Goal: Task Accomplishment & Management: Use online tool/utility

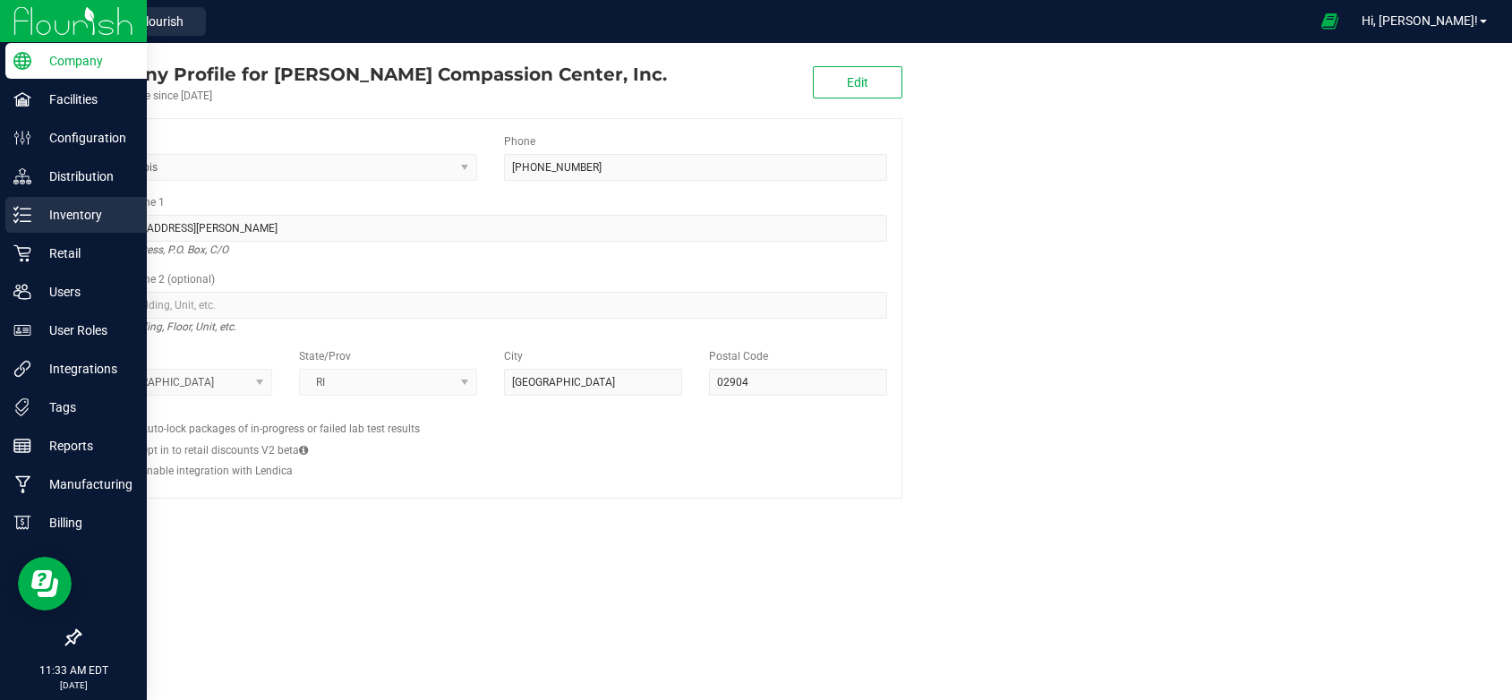
click at [78, 215] on p "Inventory" at bounding box center [84, 214] width 107 height 21
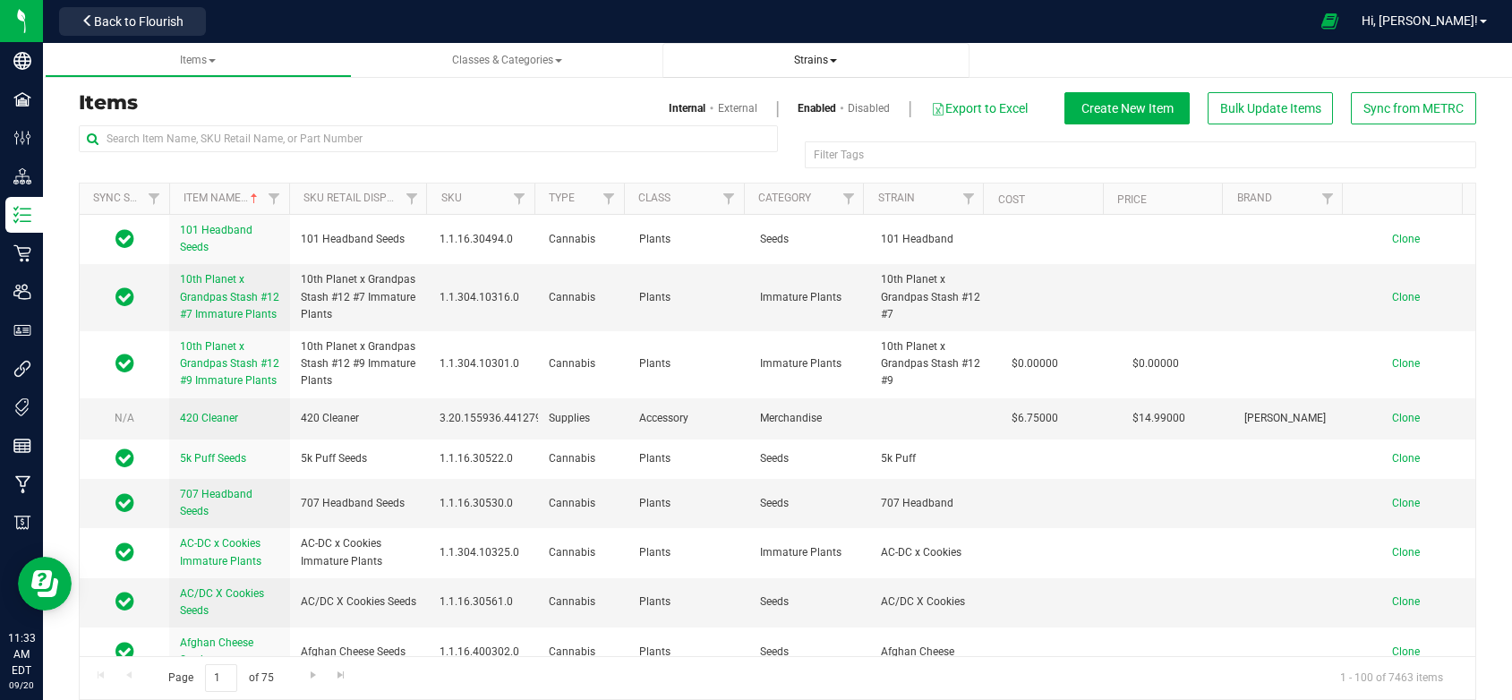
click at [817, 56] on span "Strains" at bounding box center [815, 60] width 43 height 13
click at [747, 111] on li "All strains" at bounding box center [816, 109] width 278 height 26
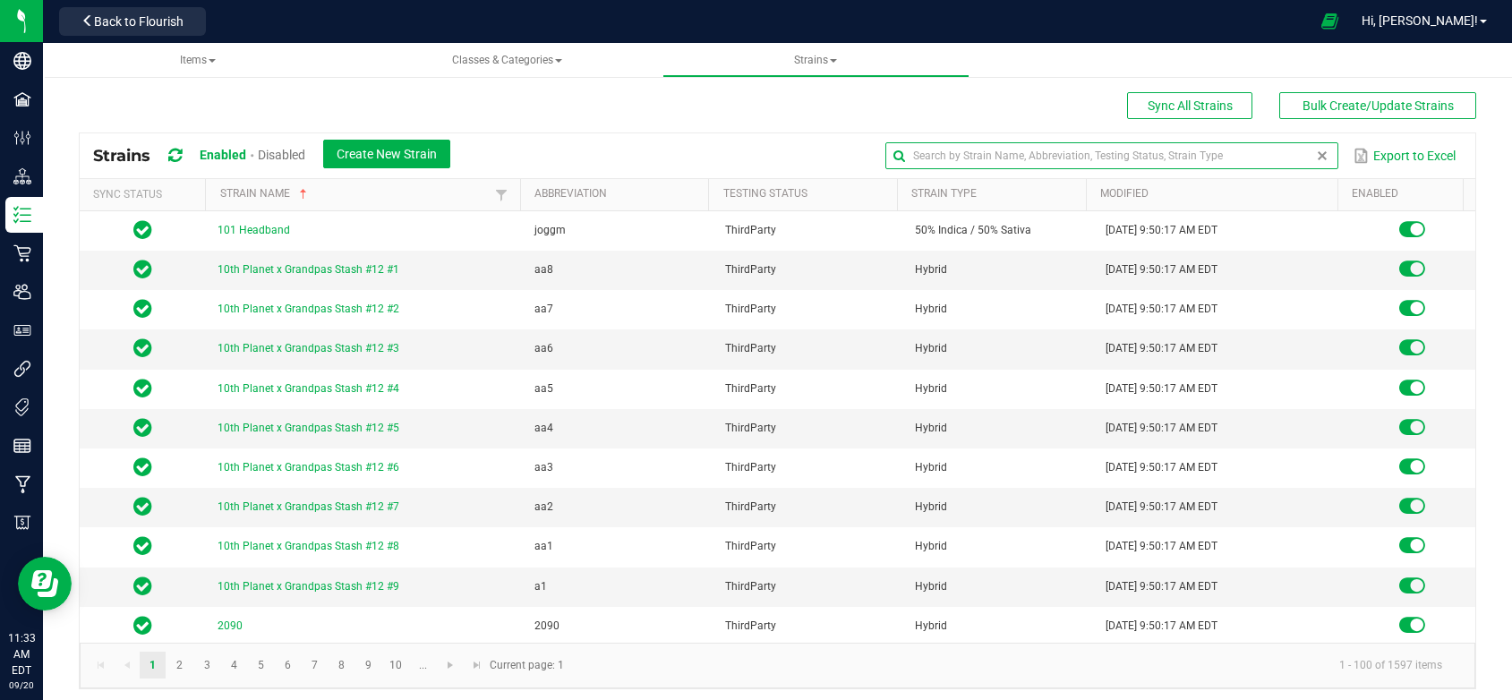
click at [1272, 157] on input "text" at bounding box center [1112, 155] width 452 height 27
type input "50-50"
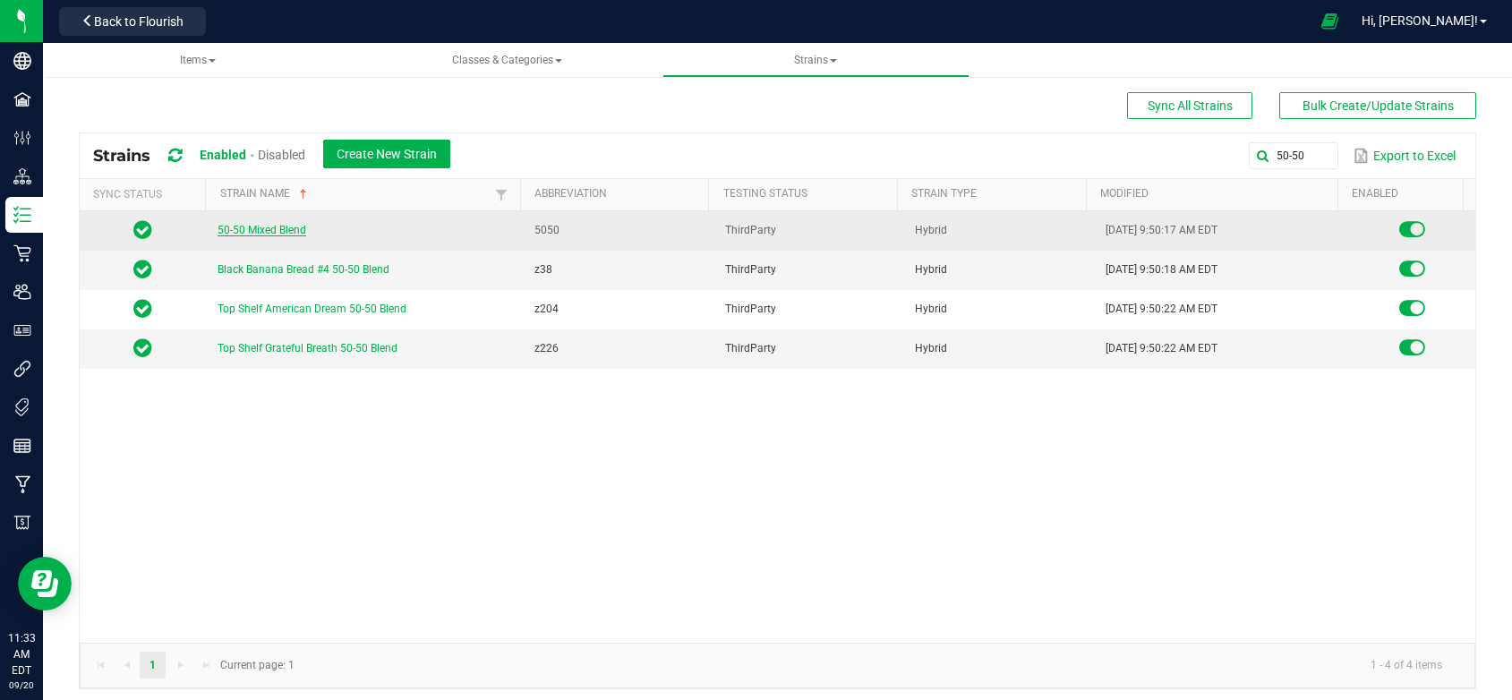
click at [260, 227] on link "50-50 Mixed Blend" at bounding box center [262, 230] width 89 height 13
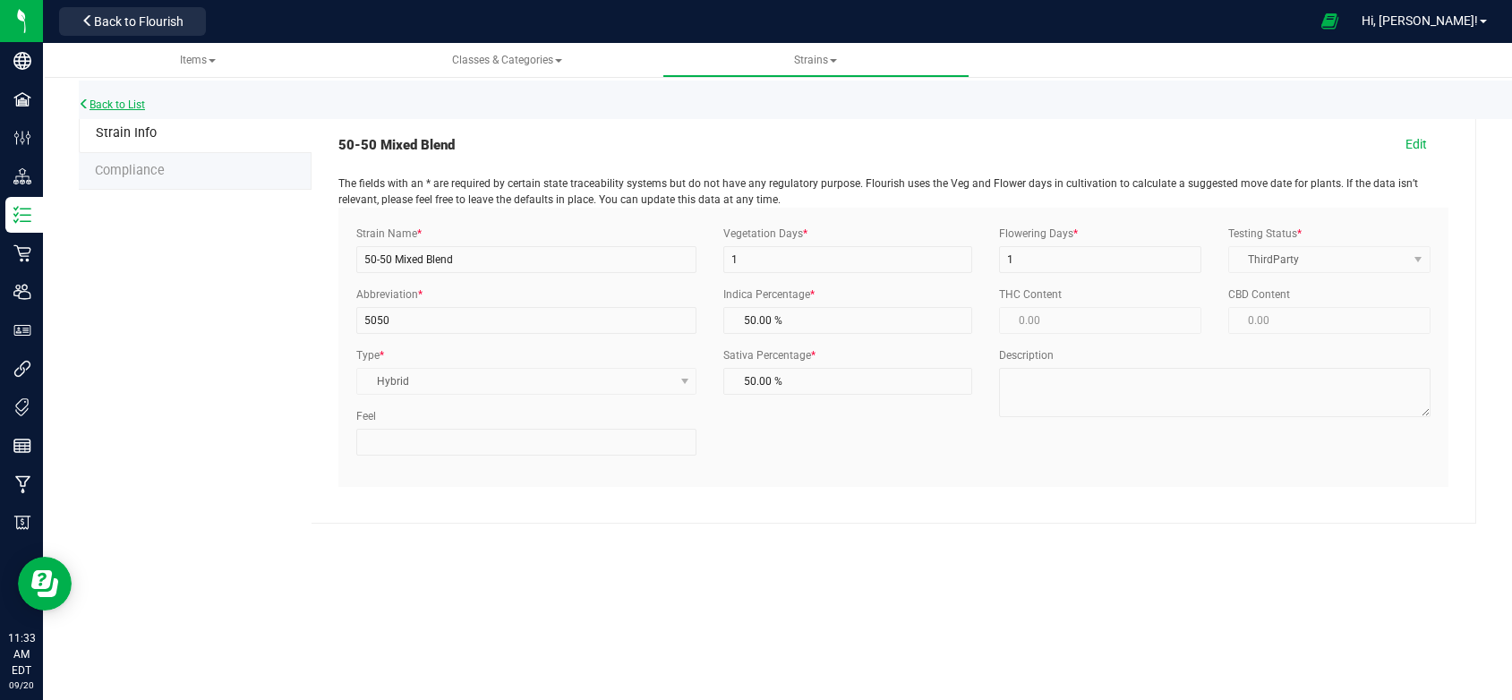
click at [128, 106] on link "Back to List" at bounding box center [112, 104] width 66 height 13
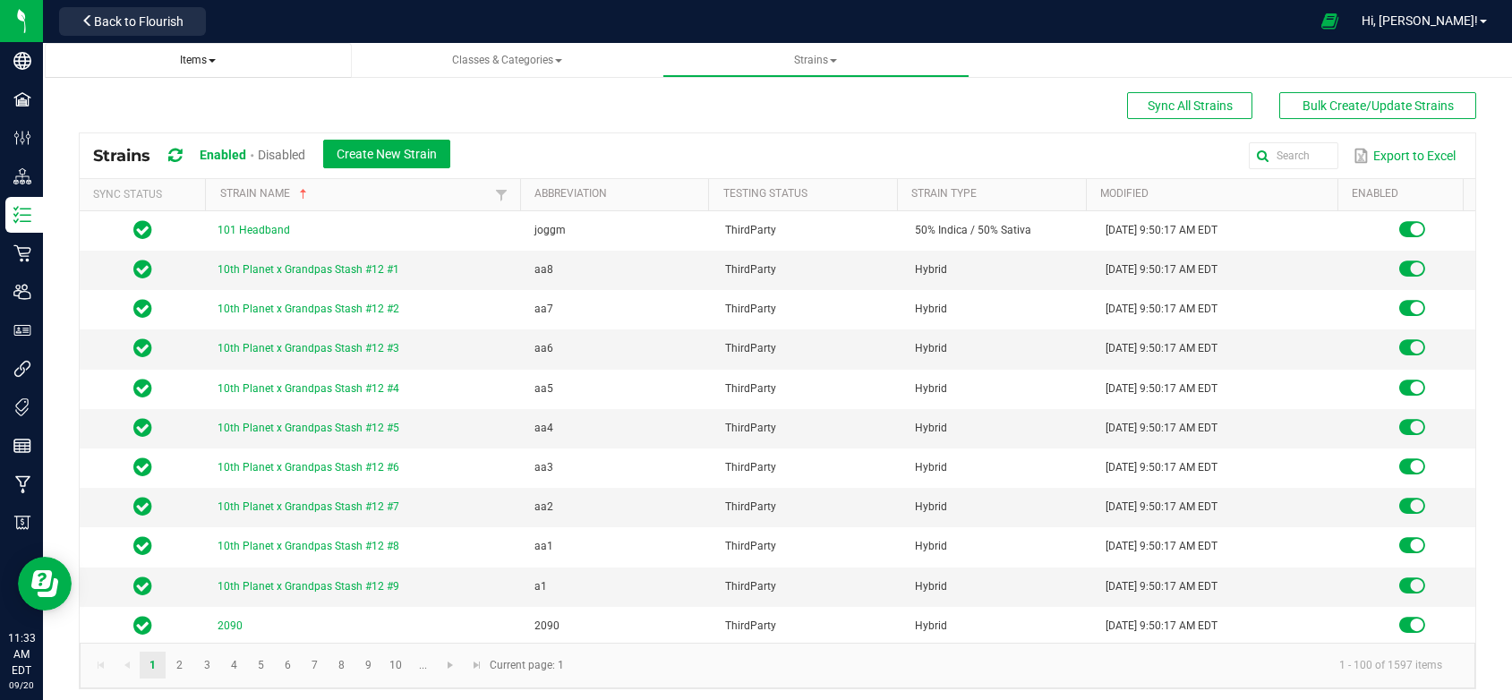
click at [187, 61] on span "Items" at bounding box center [198, 60] width 36 height 13
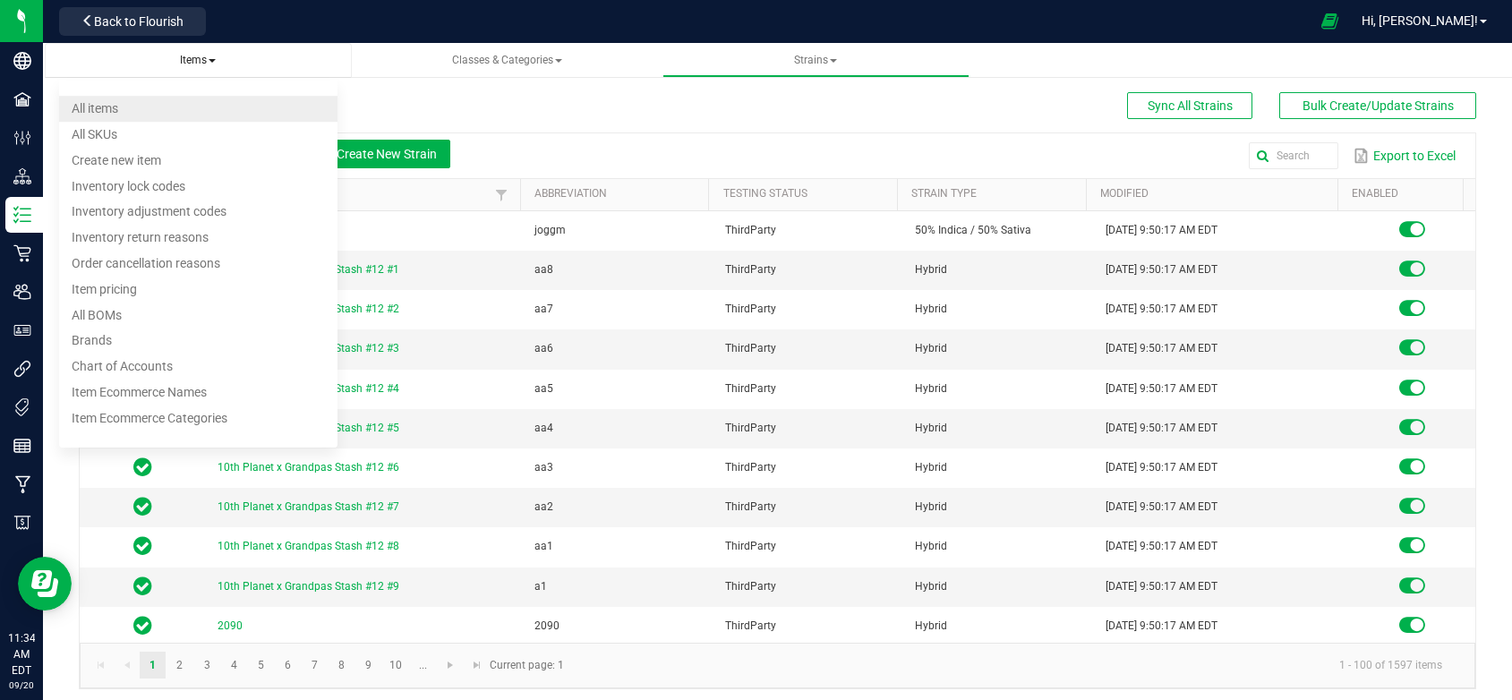
click at [84, 102] on span "All items" at bounding box center [95, 108] width 47 height 14
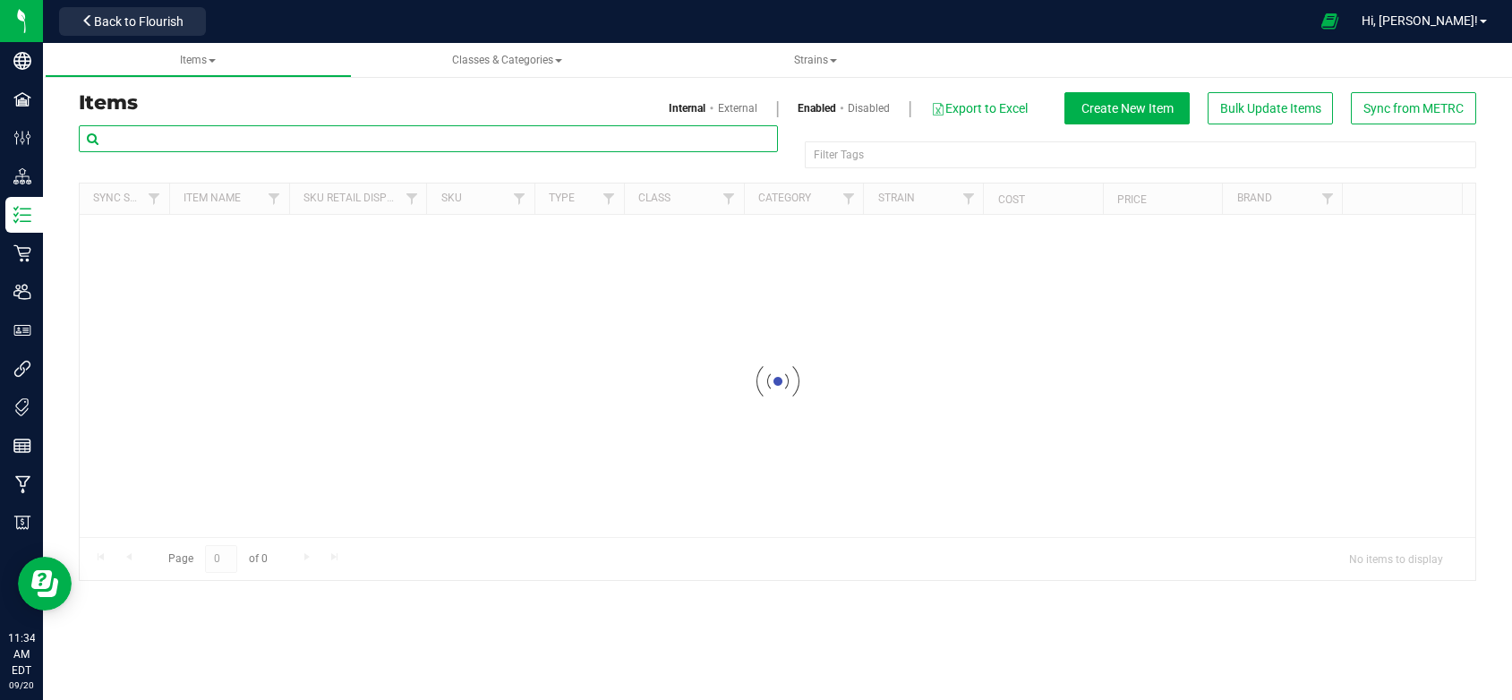
click at [364, 135] on input "text" at bounding box center [428, 138] width 699 height 27
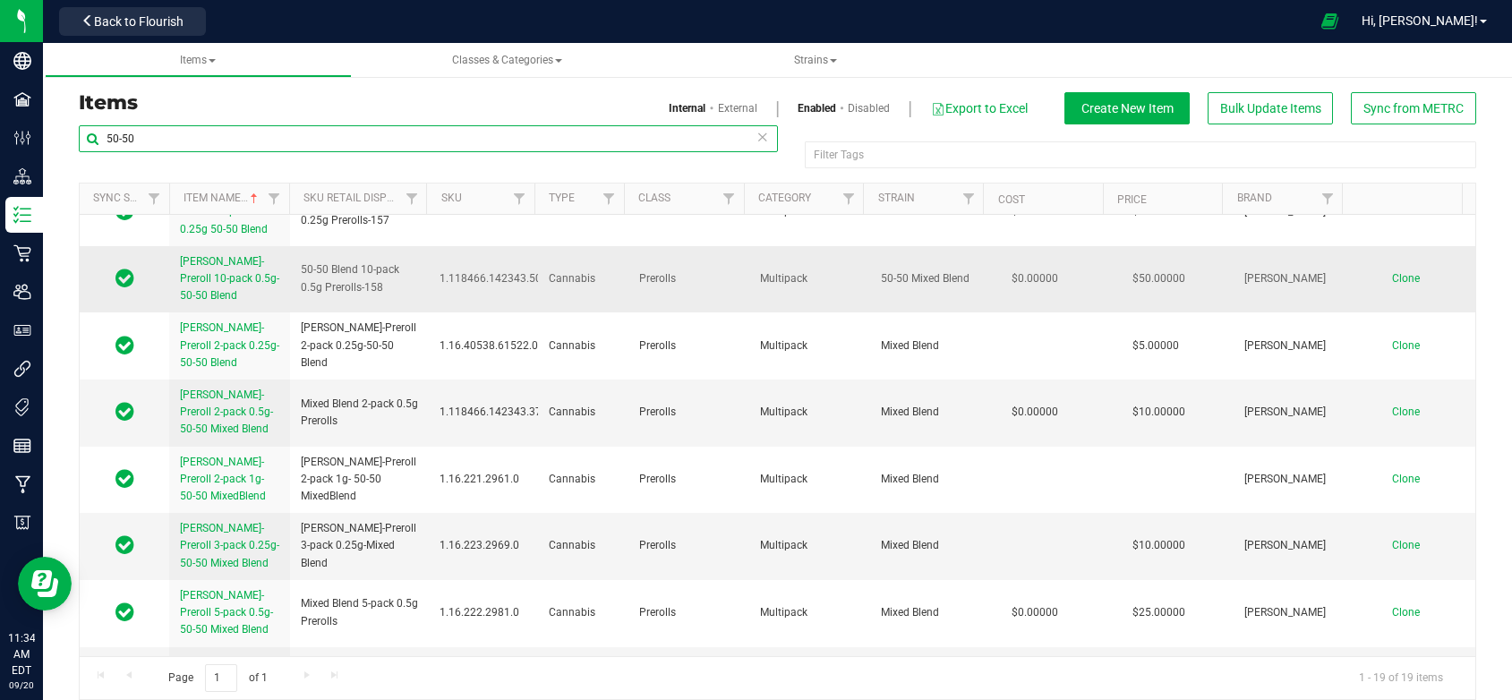
scroll to position [179, 0]
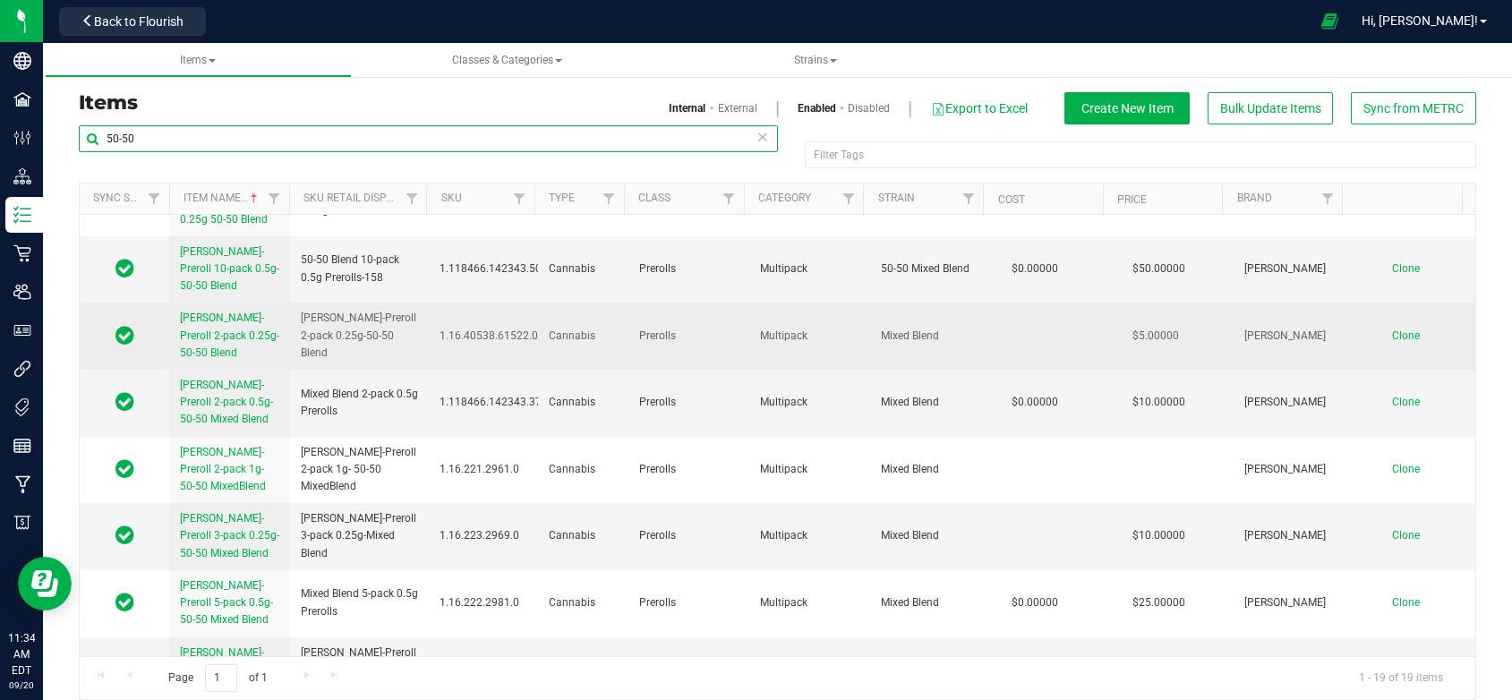
type input "50-50"
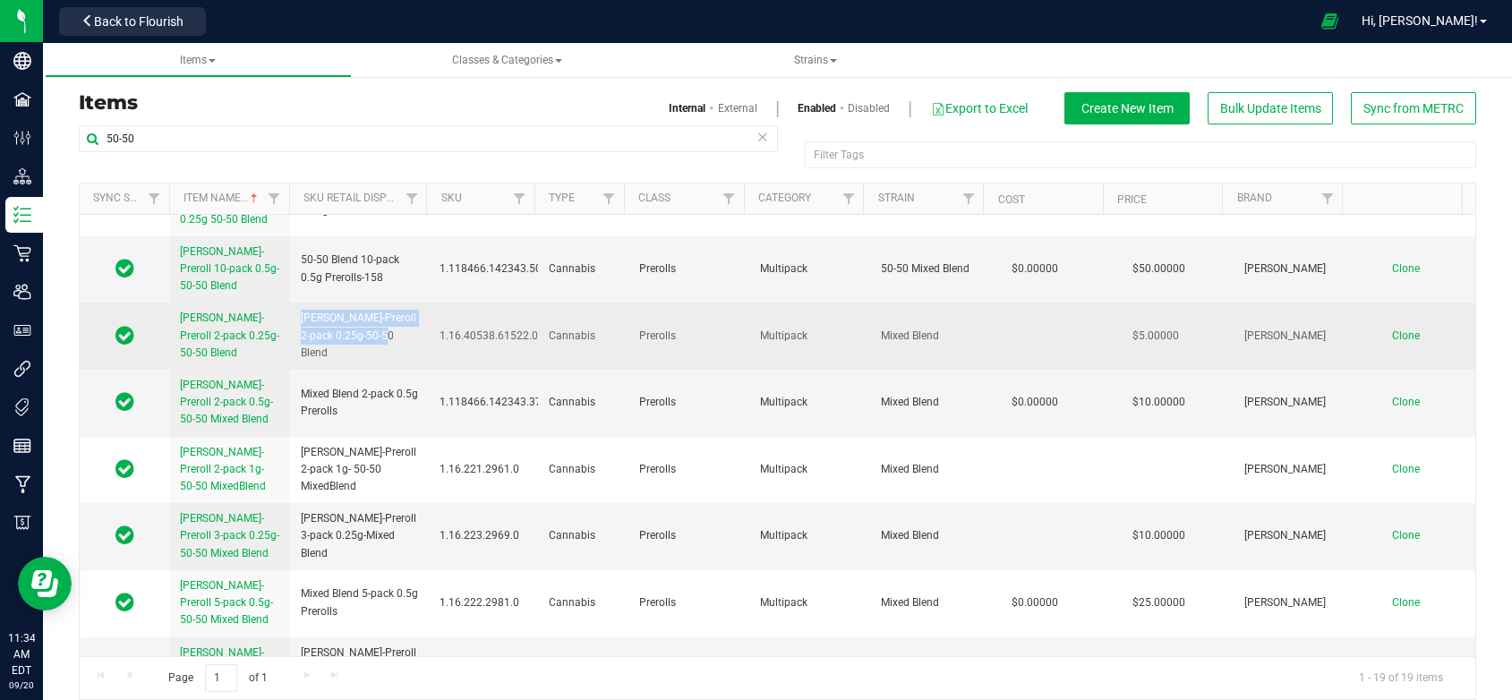
drag, startPoint x: 388, startPoint y: 338, endPoint x: 292, endPoint y: 328, distance: 96.4
click at [292, 328] on td "[PERSON_NAME]-Preroll 2-pack 0.25g-50-50 Blend" at bounding box center [359, 336] width 139 height 67
copy span "[PERSON_NAME]-Preroll 2-pack 0.25g-50-50 Blend"
click at [1392, 329] on span "Clone" at bounding box center [1406, 335] width 28 height 13
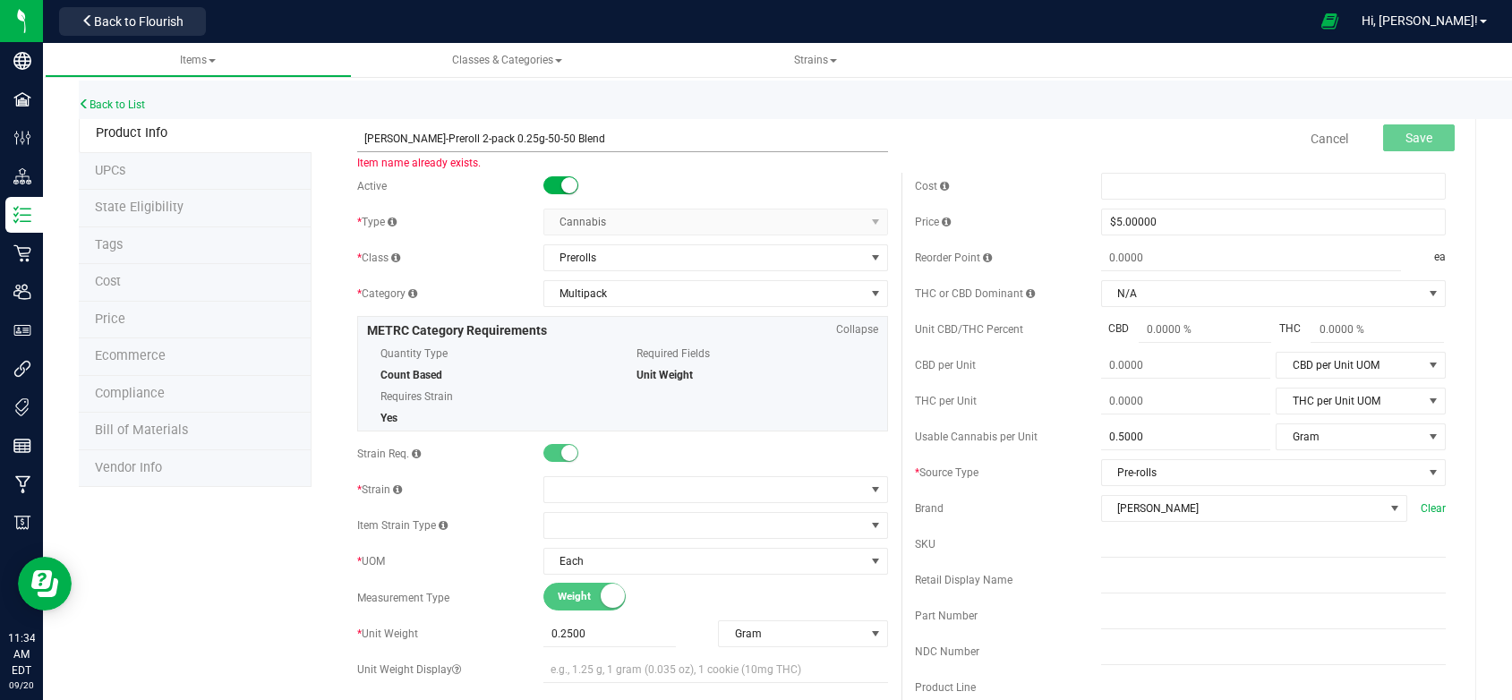
click at [393, 140] on input "[PERSON_NAME]-Preroll 2-pack 0.25g-50-50 Blend" at bounding box center [622, 138] width 531 height 27
click at [424, 134] on input "[PERSON_NAME]-Preroll 2-pack 0.25g-50-50 Blend" at bounding box center [622, 138] width 531 height 27
type input "[PERSON_NAME]-Preroll-2-pack 0.25g-50-50 Blend"
click at [582, 497] on span at bounding box center [704, 489] width 321 height 25
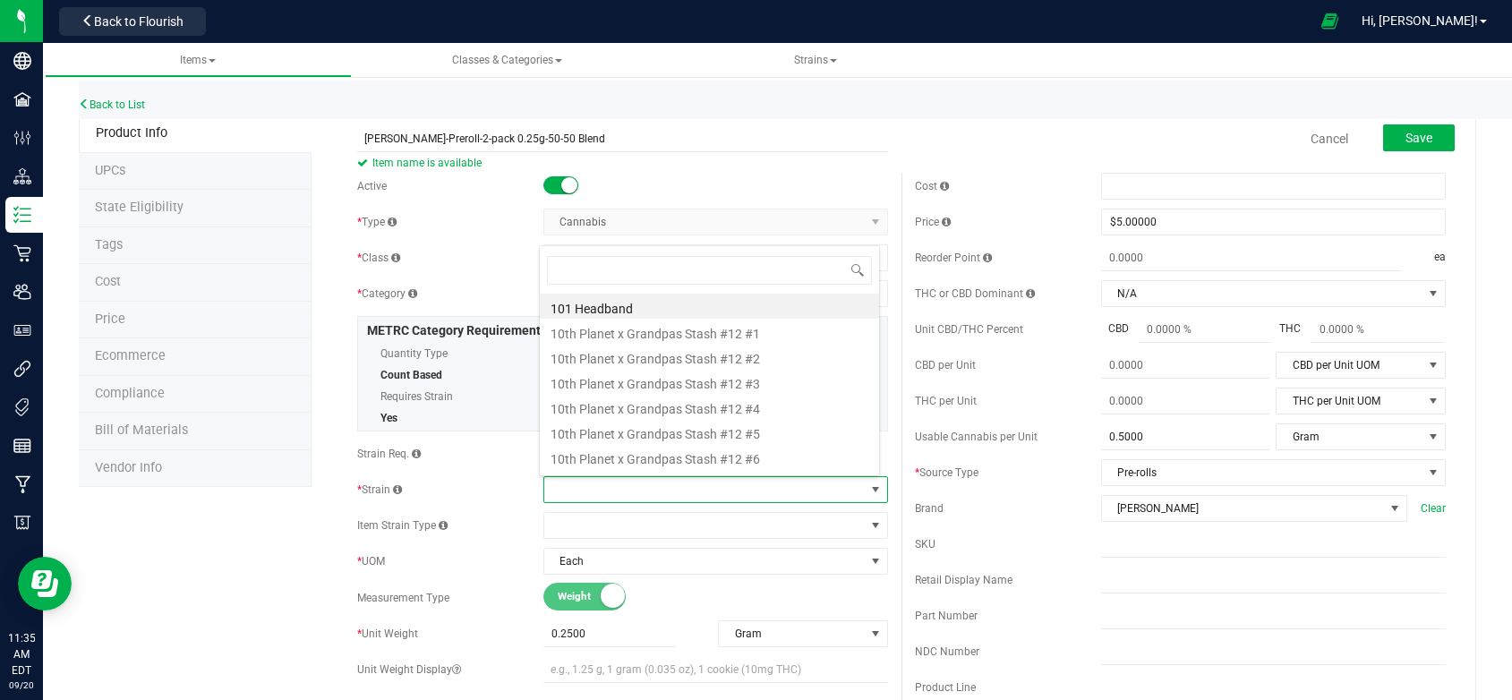
scroll to position [27, 338]
type input "50-50"
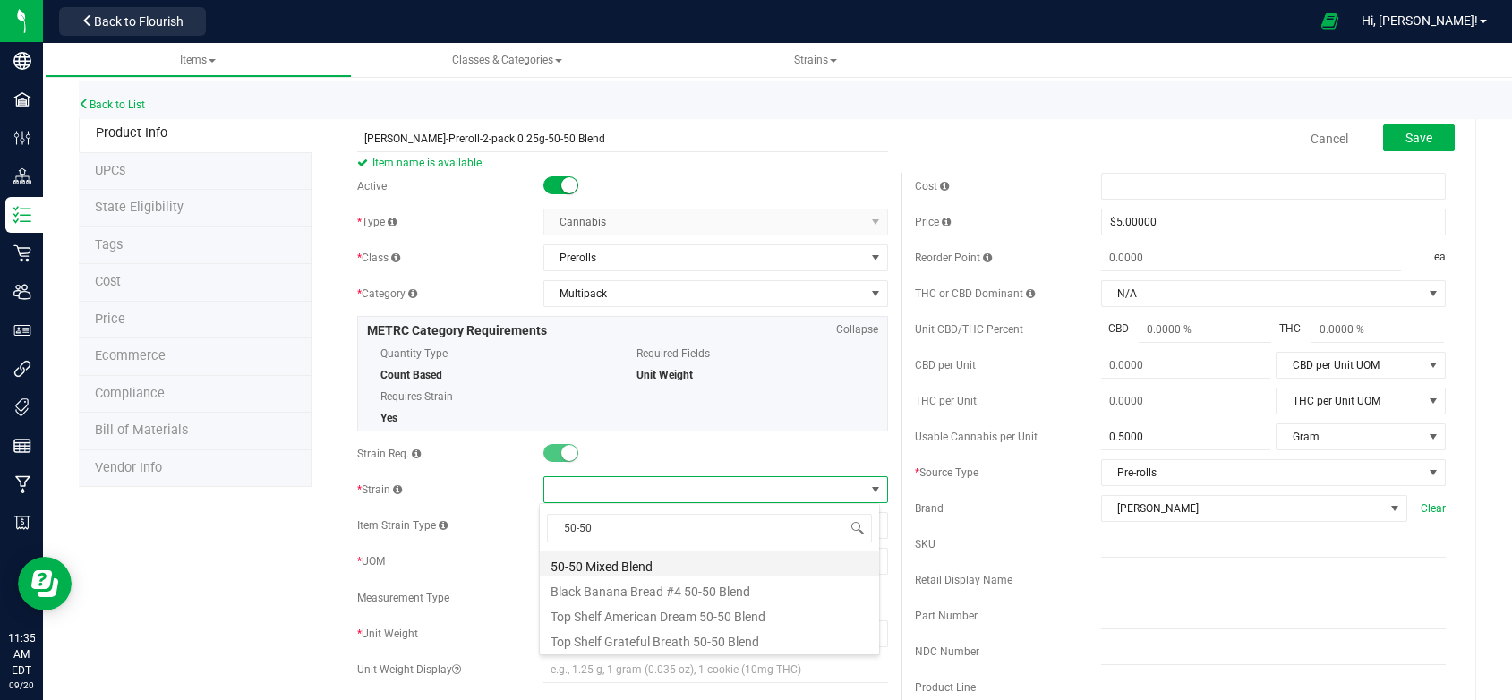
click at [594, 561] on li "50-50 Mixed Blend" at bounding box center [709, 564] width 339 height 25
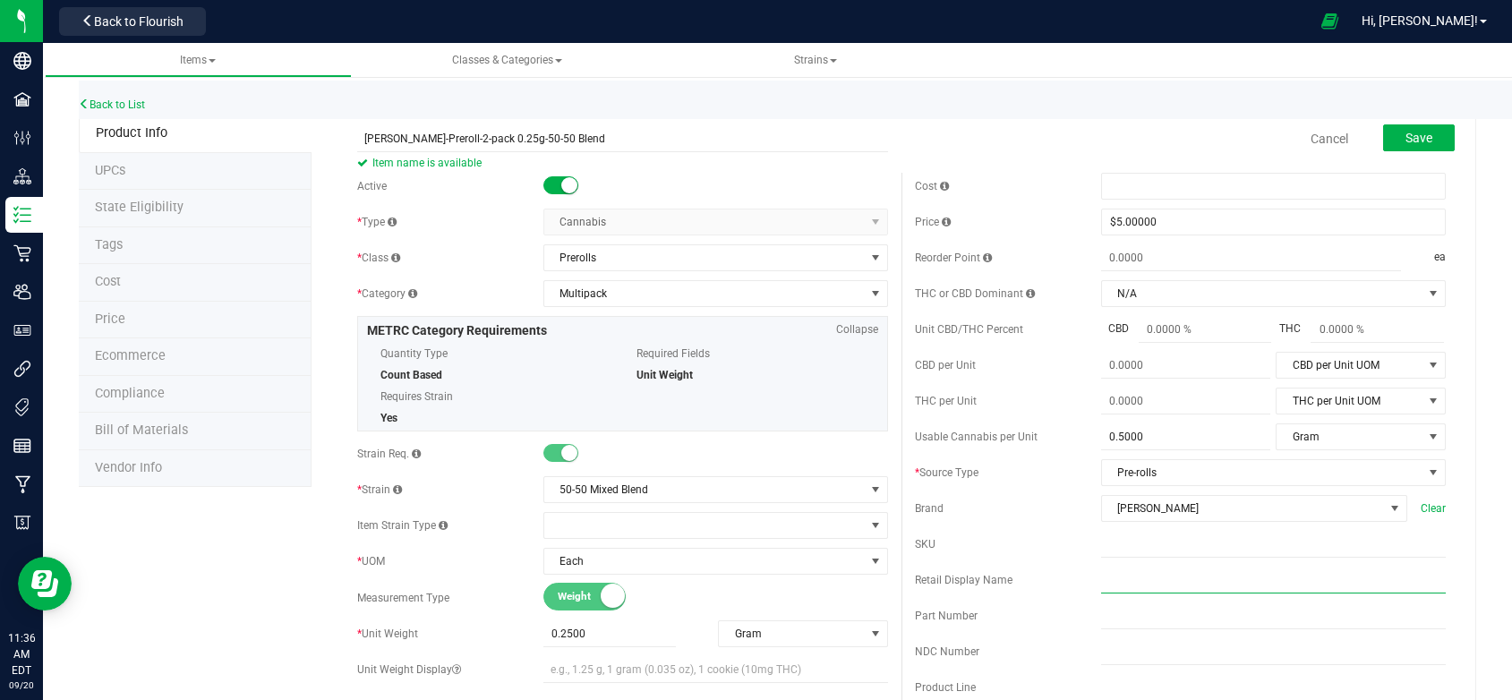
click at [1103, 594] on input "text" at bounding box center [1273, 580] width 345 height 27
type input "M"
click at [1151, 594] on input "50-50" at bounding box center [1273, 580] width 345 height 27
click at [1156, 592] on input "50-50 Blend Preoll" at bounding box center [1273, 580] width 345 height 27
type input "50-50 Blend 2-pack 0.25g Preolls"
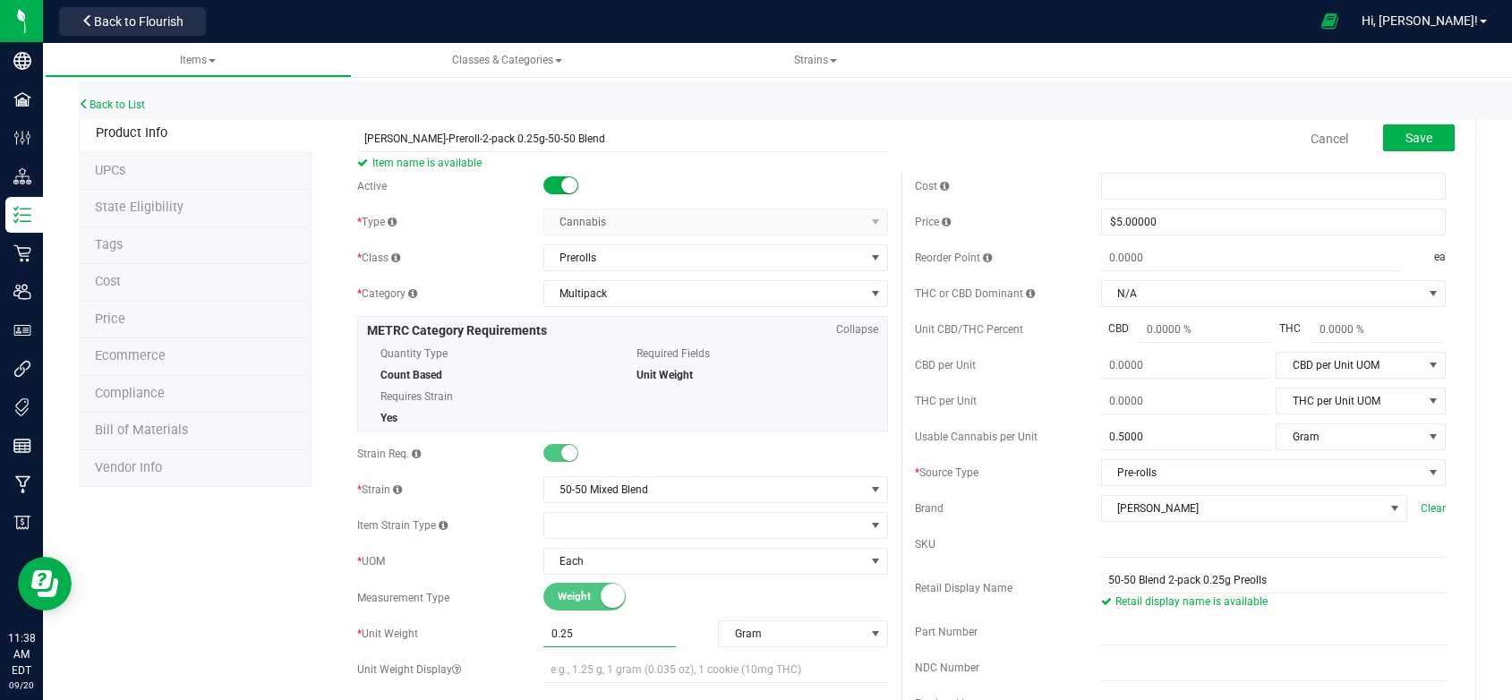
drag, startPoint x: 593, startPoint y: 630, endPoint x: 534, endPoint y: 637, distance: 59.4
click at [534, 637] on div "* Unit Weight 0.2500 0.25 Gram Weight UOM Gram Kilogram Metric Ton Milligram Ou…" at bounding box center [622, 633] width 531 height 27
type input "0.5"
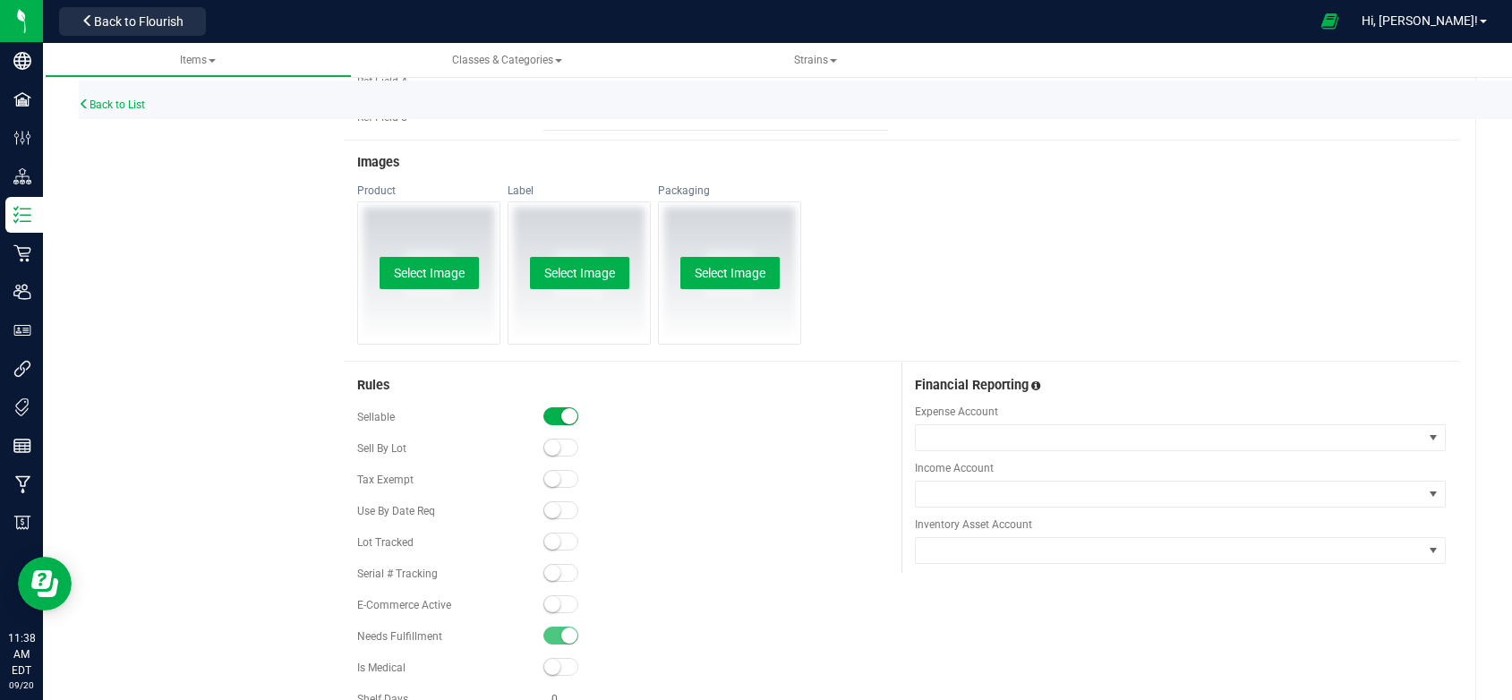
scroll to position [806, 0]
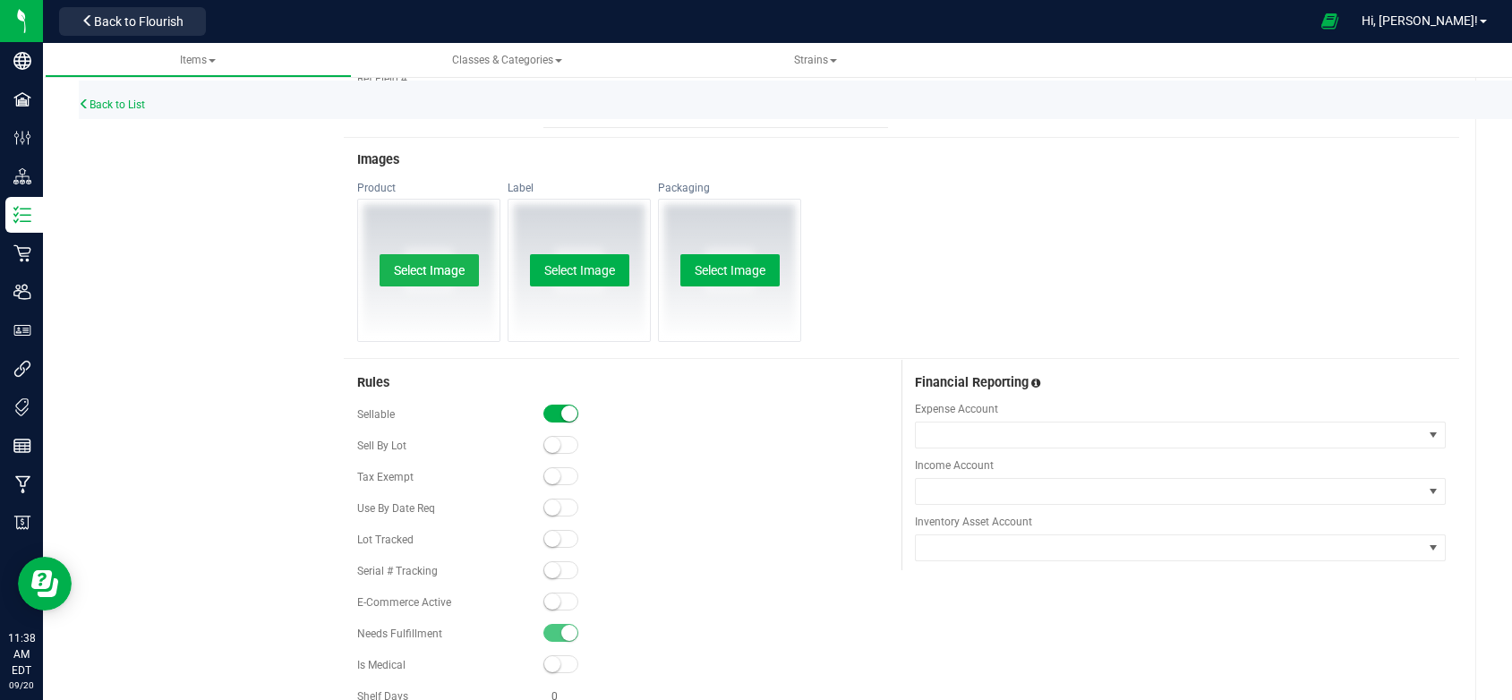
type input "0.5000"
click at [415, 270] on button "Select Image" at bounding box center [429, 270] width 99 height 32
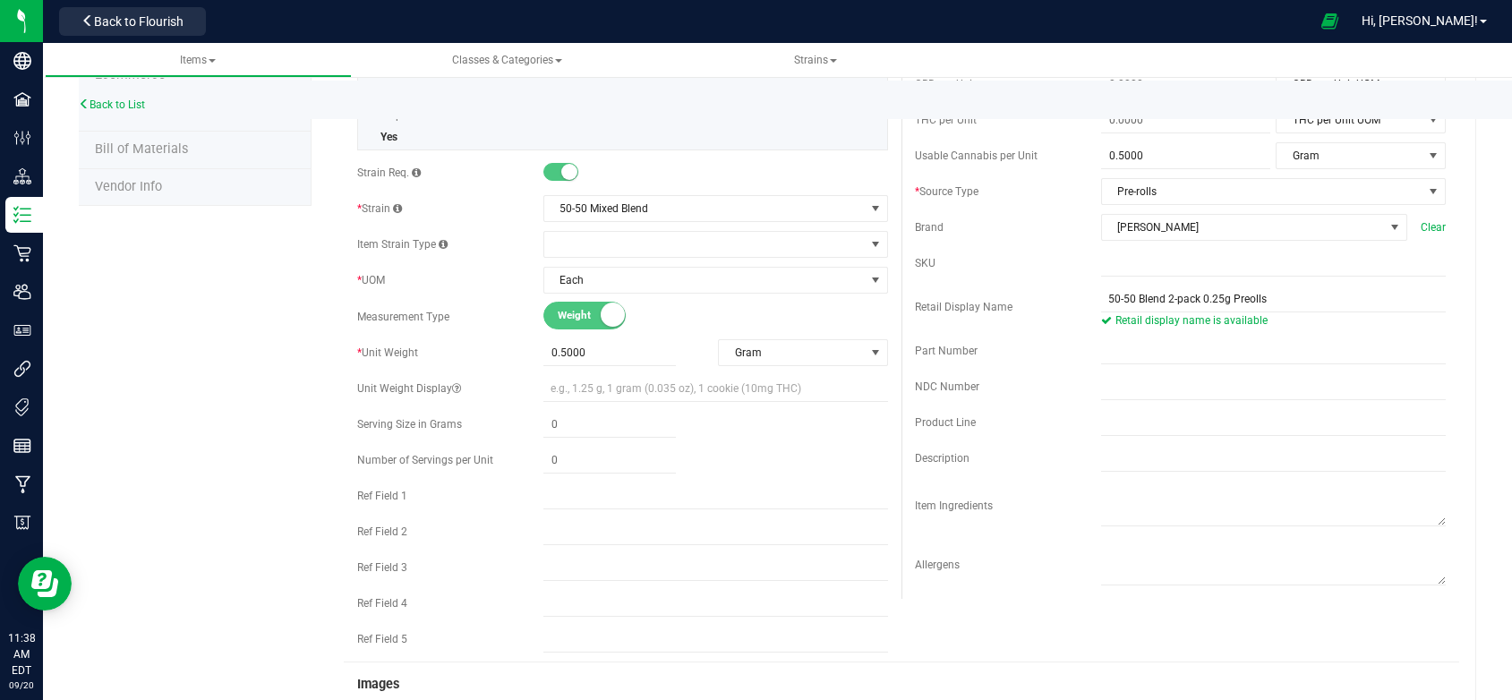
scroll to position [0, 0]
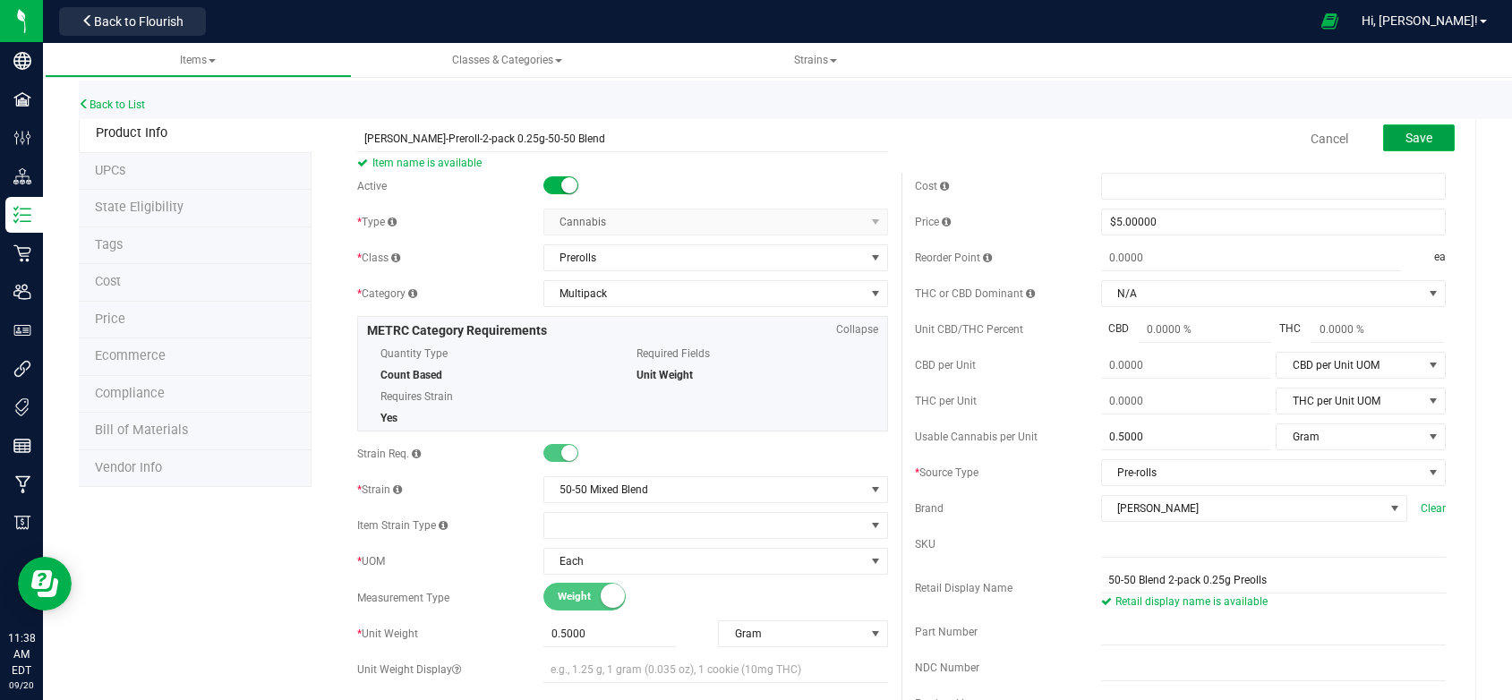
click at [1406, 133] on span "Save" at bounding box center [1419, 138] width 27 height 14
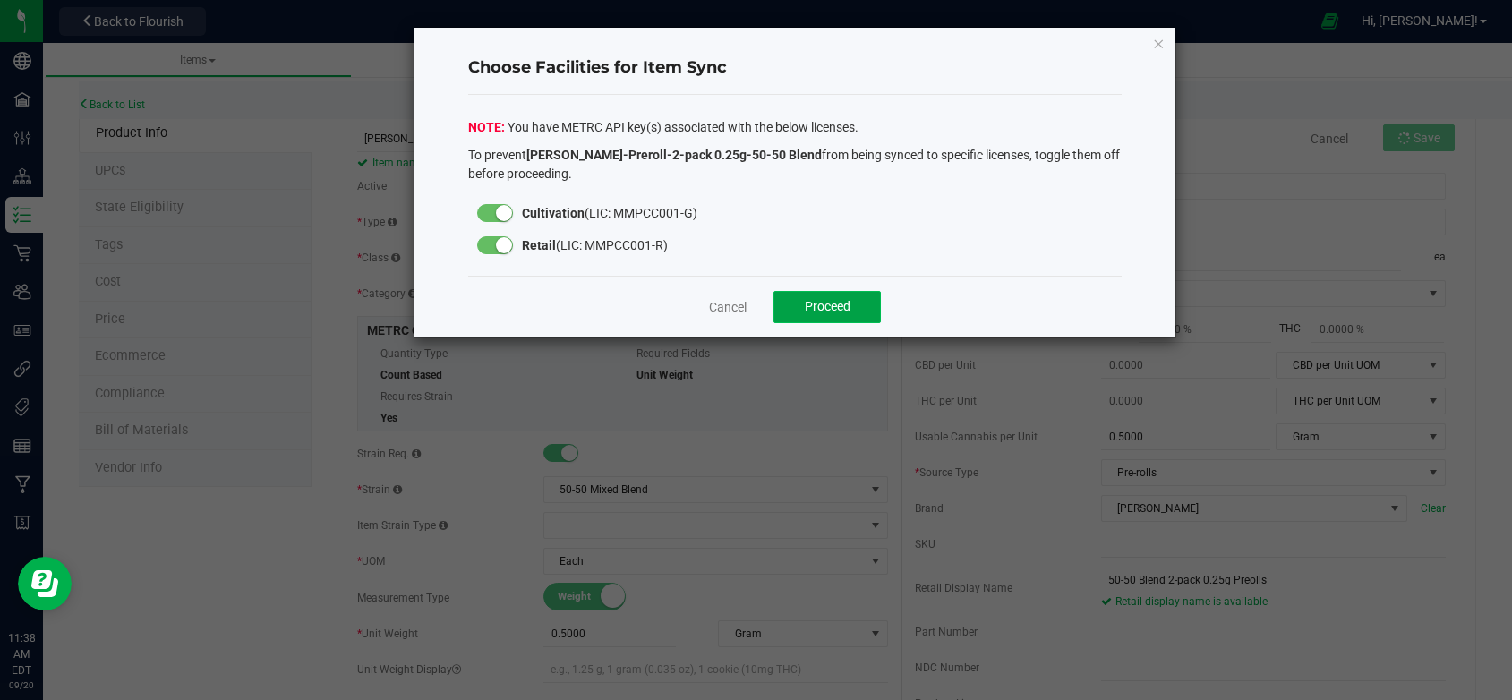
click at [820, 300] on span "Proceed" at bounding box center [828, 306] width 46 height 14
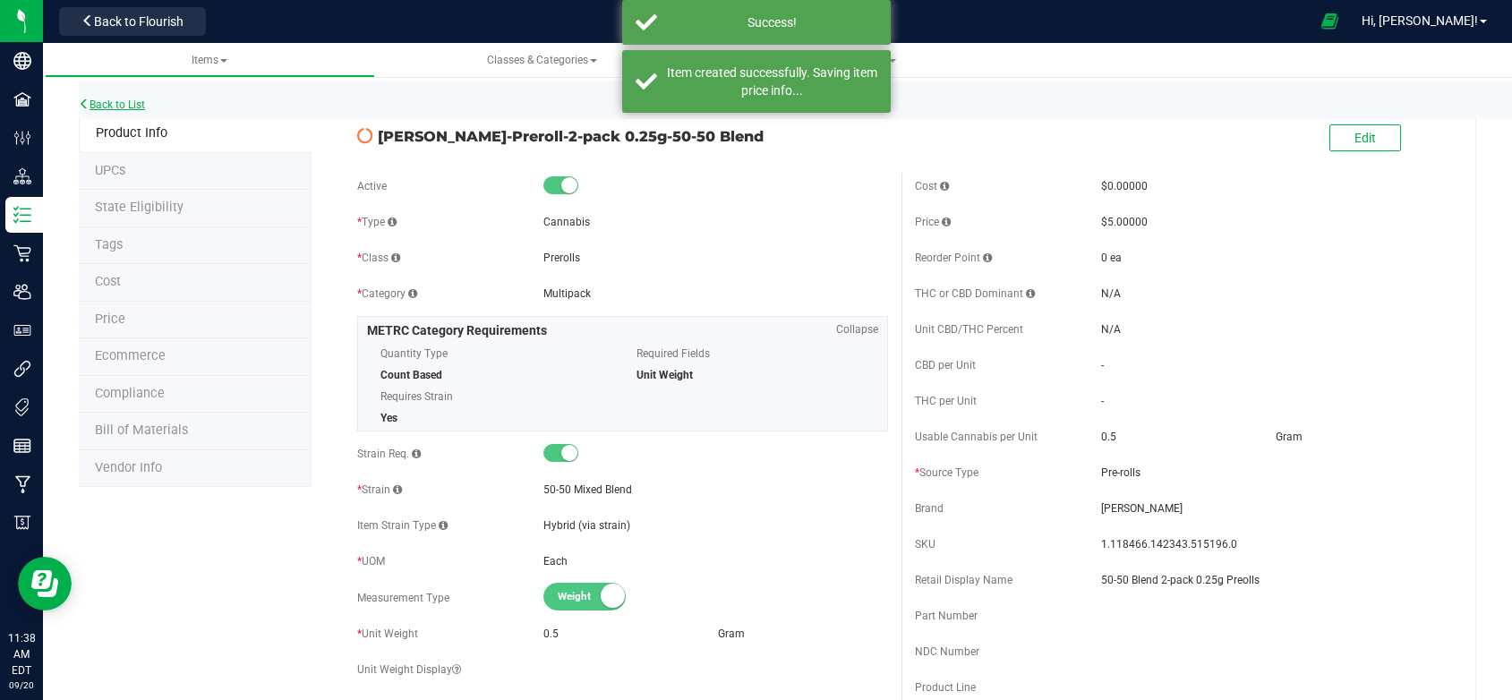
click at [121, 103] on link "Back to List" at bounding box center [112, 104] width 66 height 13
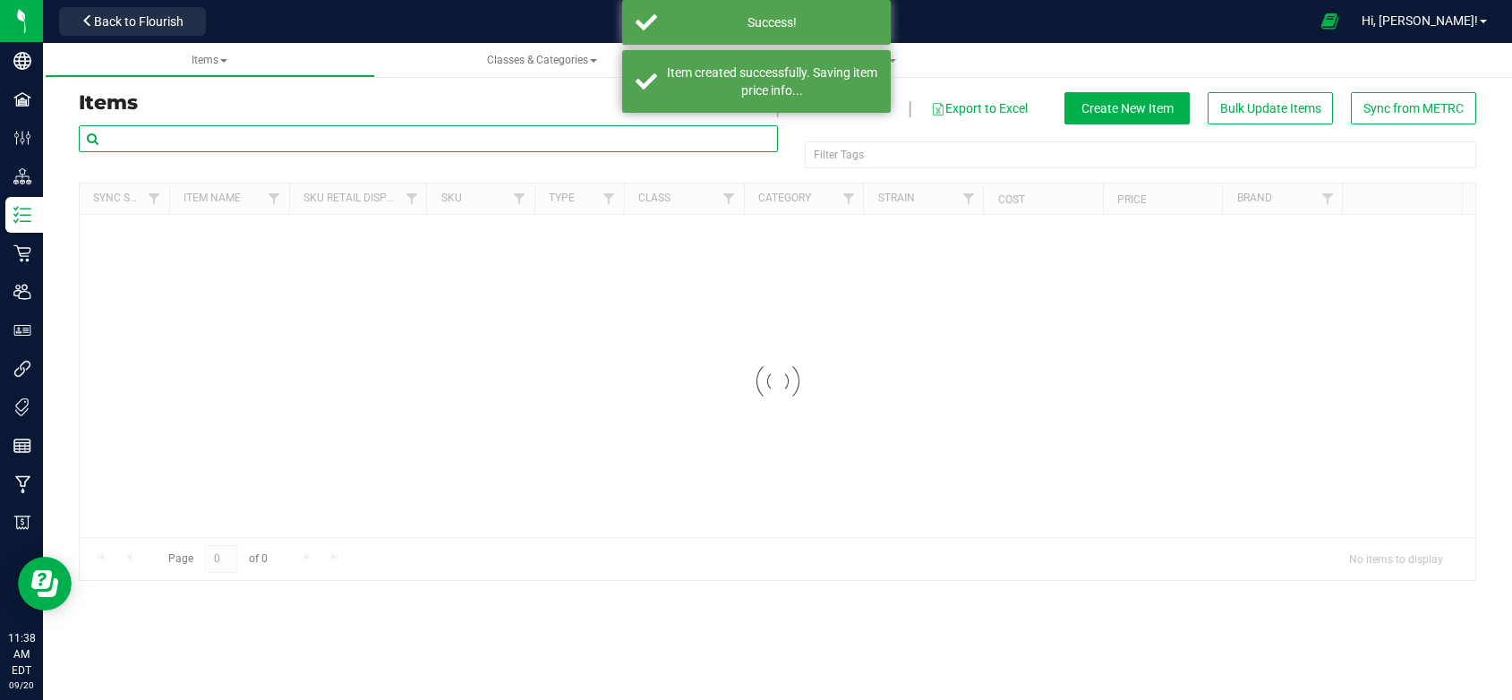
click at [278, 126] on input "text" at bounding box center [428, 138] width 699 height 27
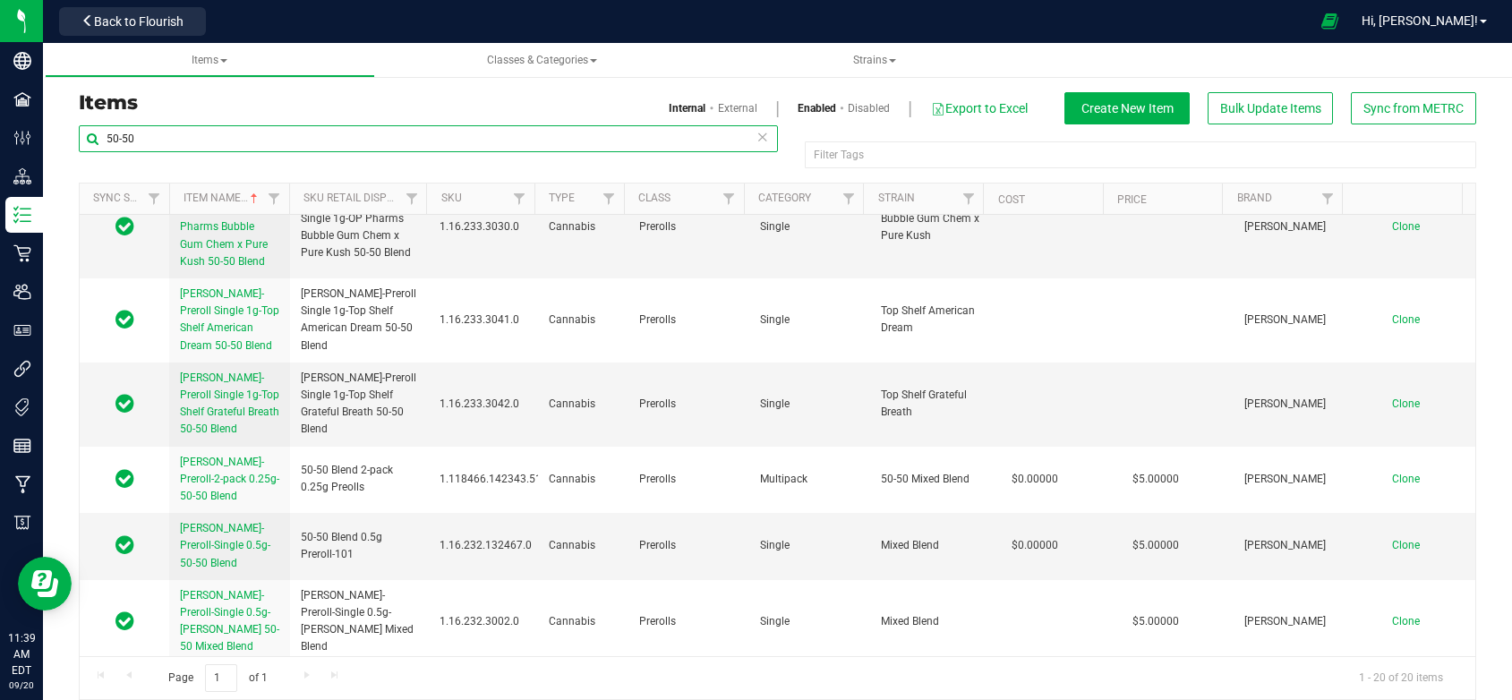
scroll to position [806, 0]
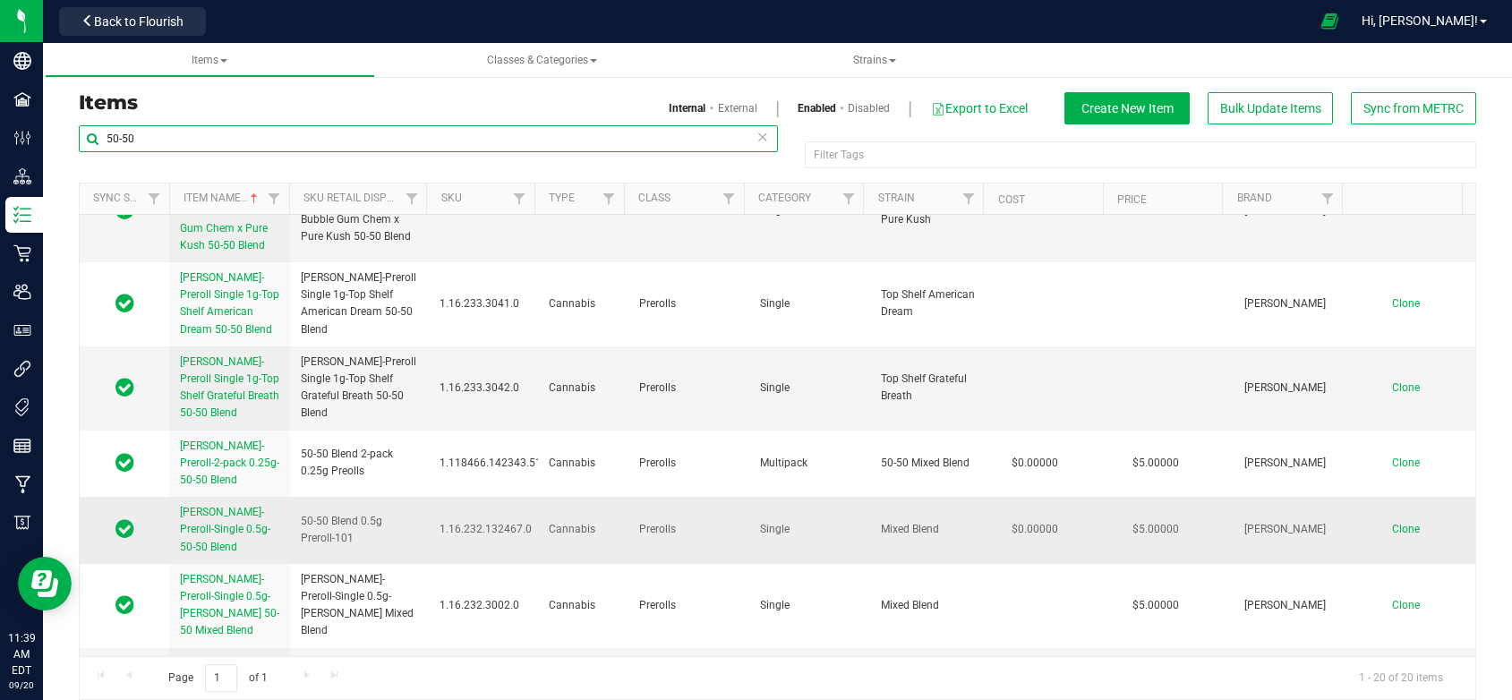
type input "50-50"
click at [258, 506] on span "[PERSON_NAME]-Preroll-Single 0.5g-50-50 Blend" at bounding box center [225, 529] width 90 height 47
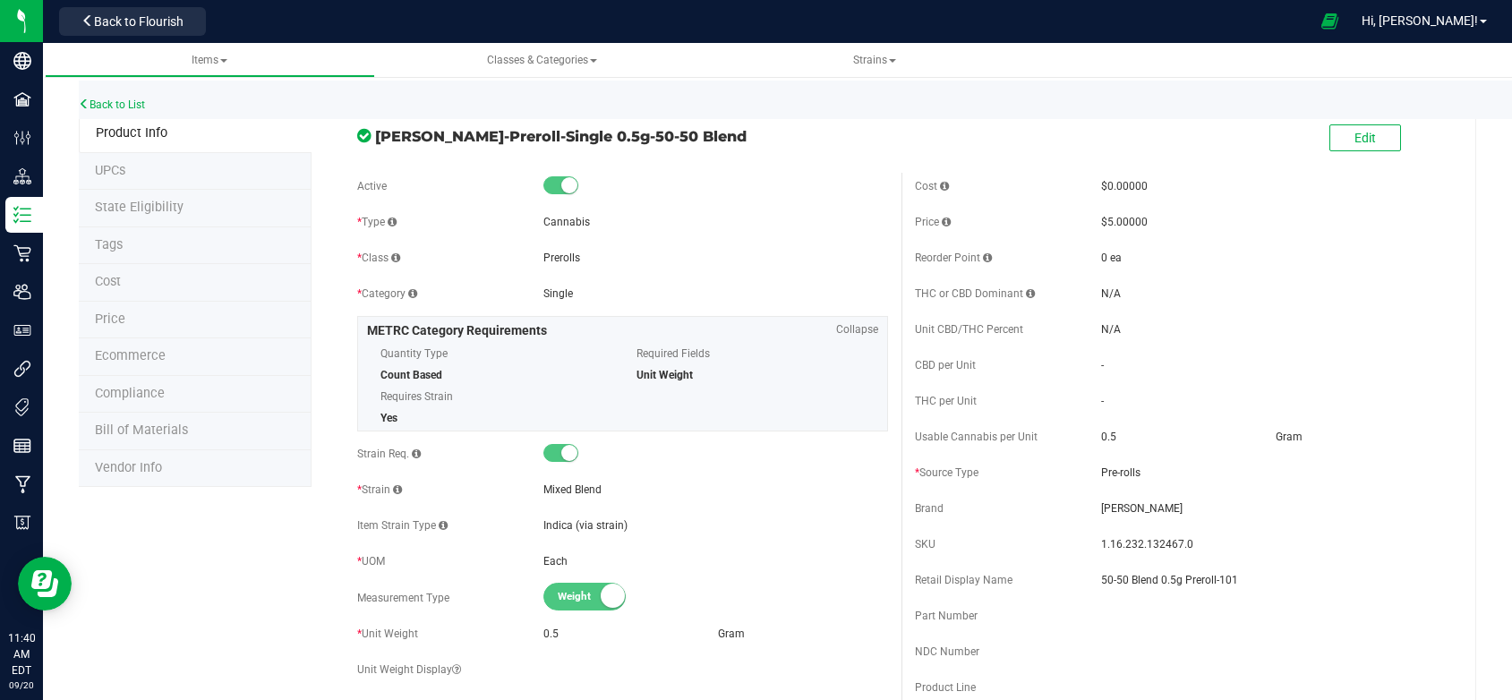
drag, startPoint x: 675, startPoint y: 133, endPoint x: 375, endPoint y: 139, distance: 300.0
click at [375, 139] on span "[PERSON_NAME]-Preroll-Single 0.5g-50-50 Blend" at bounding box center [631, 135] width 513 height 21
copy span "[PERSON_NAME]-Preroll-Single 0.5g-50-50 Blend"
click at [133, 103] on link "Back to List" at bounding box center [112, 104] width 66 height 13
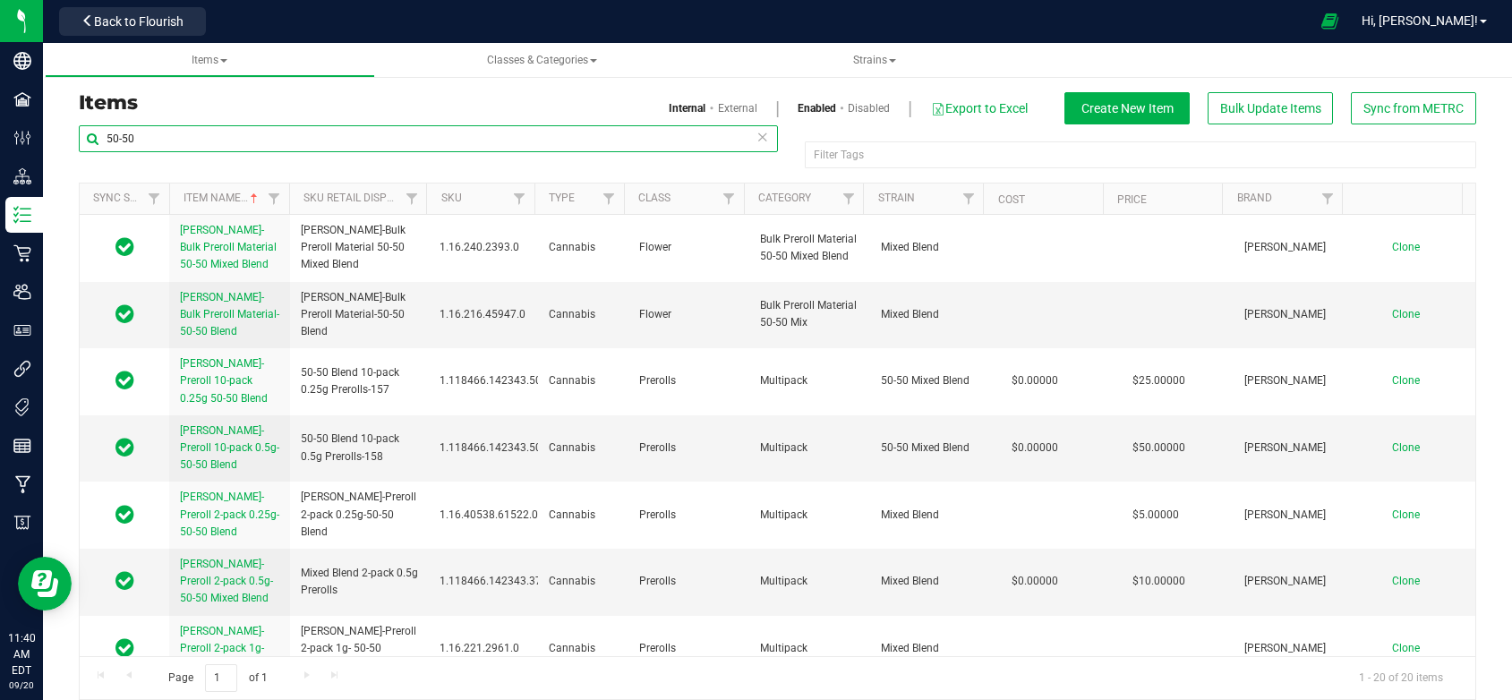
drag, startPoint x: 153, startPoint y: 135, endPoint x: 59, endPoint y: 137, distance: 94.0
click at [59, 137] on div "Items Internal External Enabled Disabled Export to Excel Create New Item Bulk U…" at bounding box center [777, 385] width 1469 height 666
paste input "[PERSON_NAME]-Preroll-Single 0.5g-50-50 Blend"
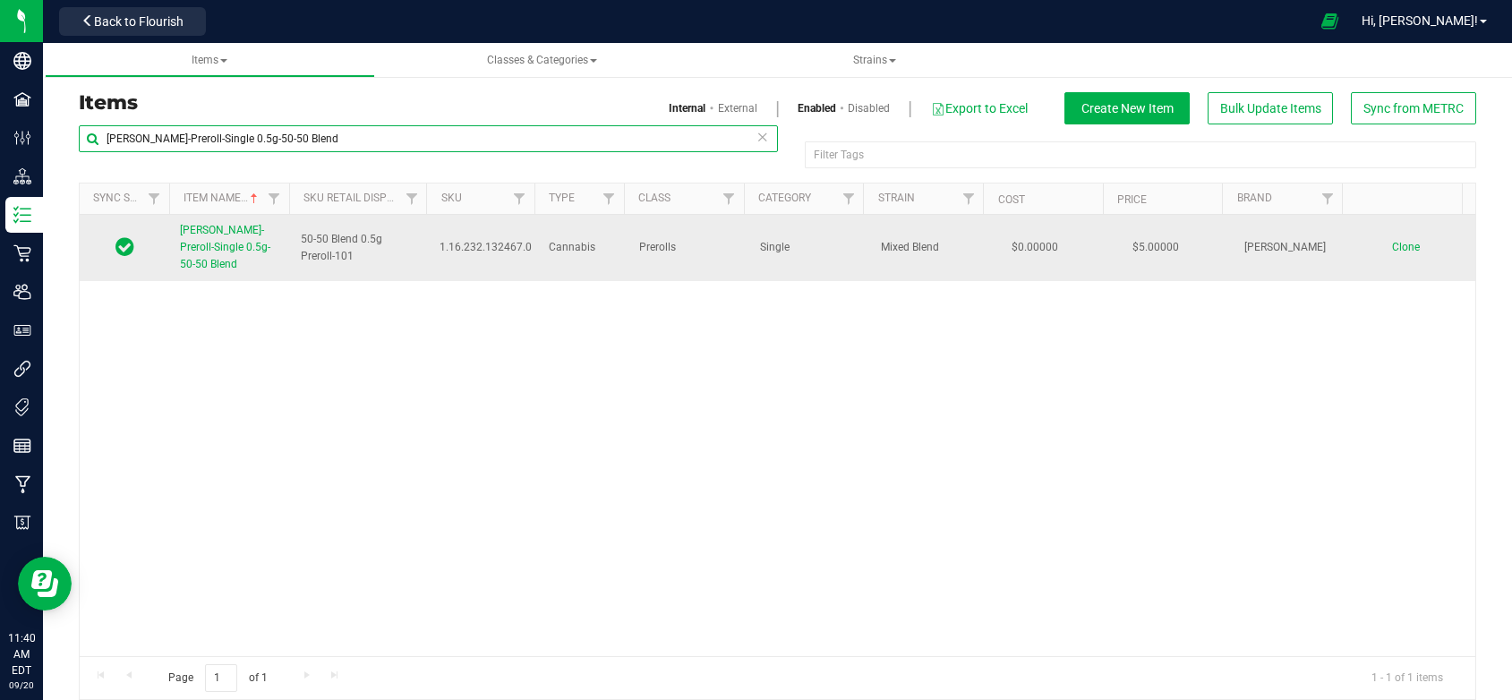
type input "[PERSON_NAME]-Preroll-Single 0.5g-50-50 Blend"
click at [1392, 242] on span "Clone" at bounding box center [1406, 247] width 28 height 13
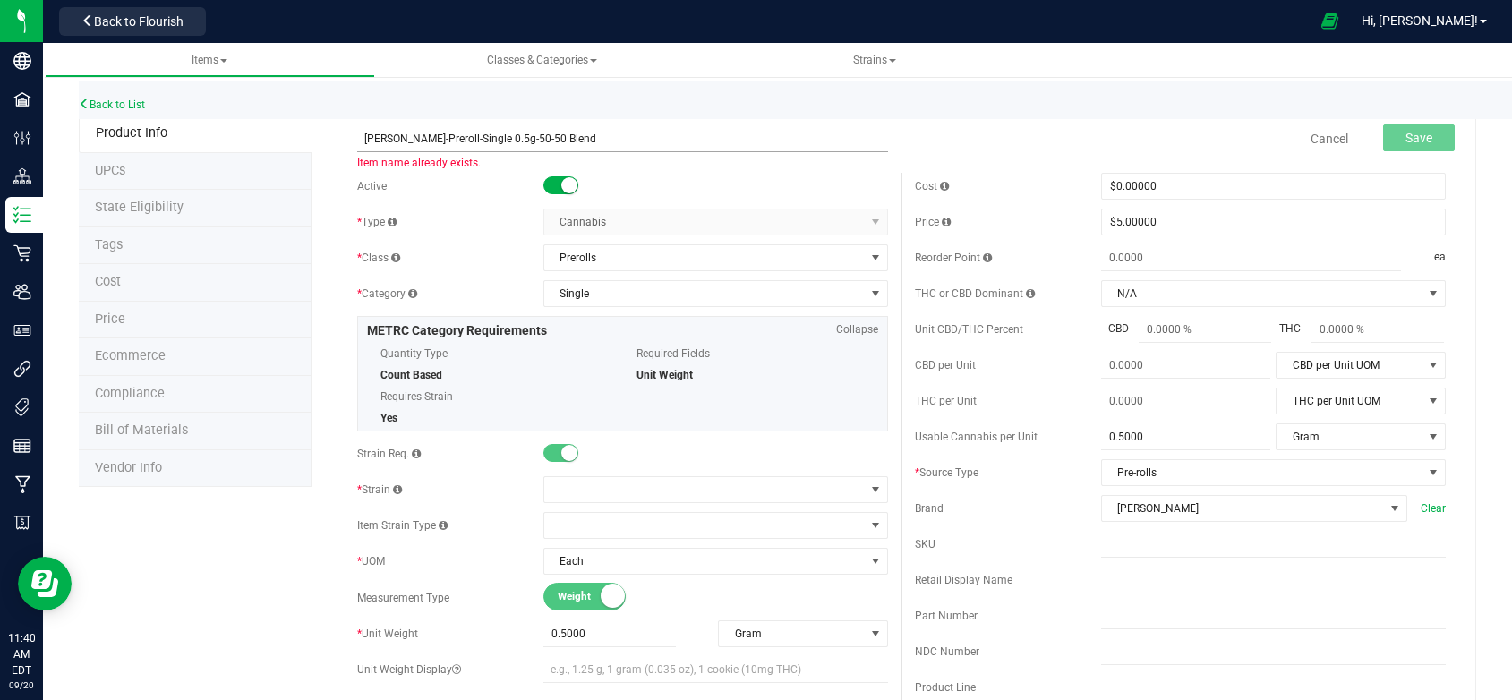
click at [510, 138] on input "[PERSON_NAME]-Preroll-Single 0.5g-50-50 Blend" at bounding box center [622, 138] width 531 height 27
click at [516, 137] on input "[PERSON_NAME]-Preroll-Single 0.5g-50-50- Blend" at bounding box center [622, 138] width 531 height 27
type input "[PERSON_NAME]-Preroll-Single 0.5g-50-50-Blend"
click at [1106, 594] on input "text" at bounding box center [1273, 580] width 345 height 27
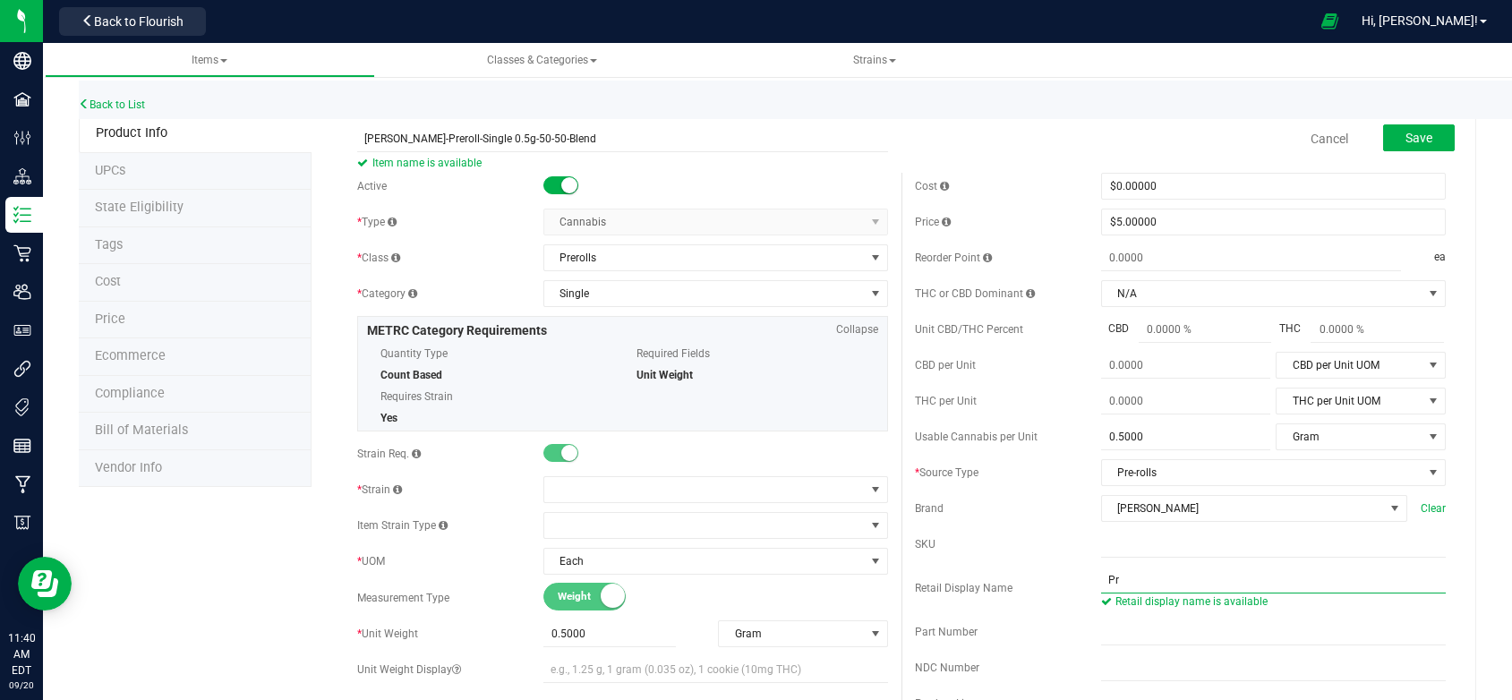
type input "P"
type input "4"
type input "50-50 Blend 0.5g Preroll"
click at [562, 483] on span at bounding box center [704, 489] width 321 height 25
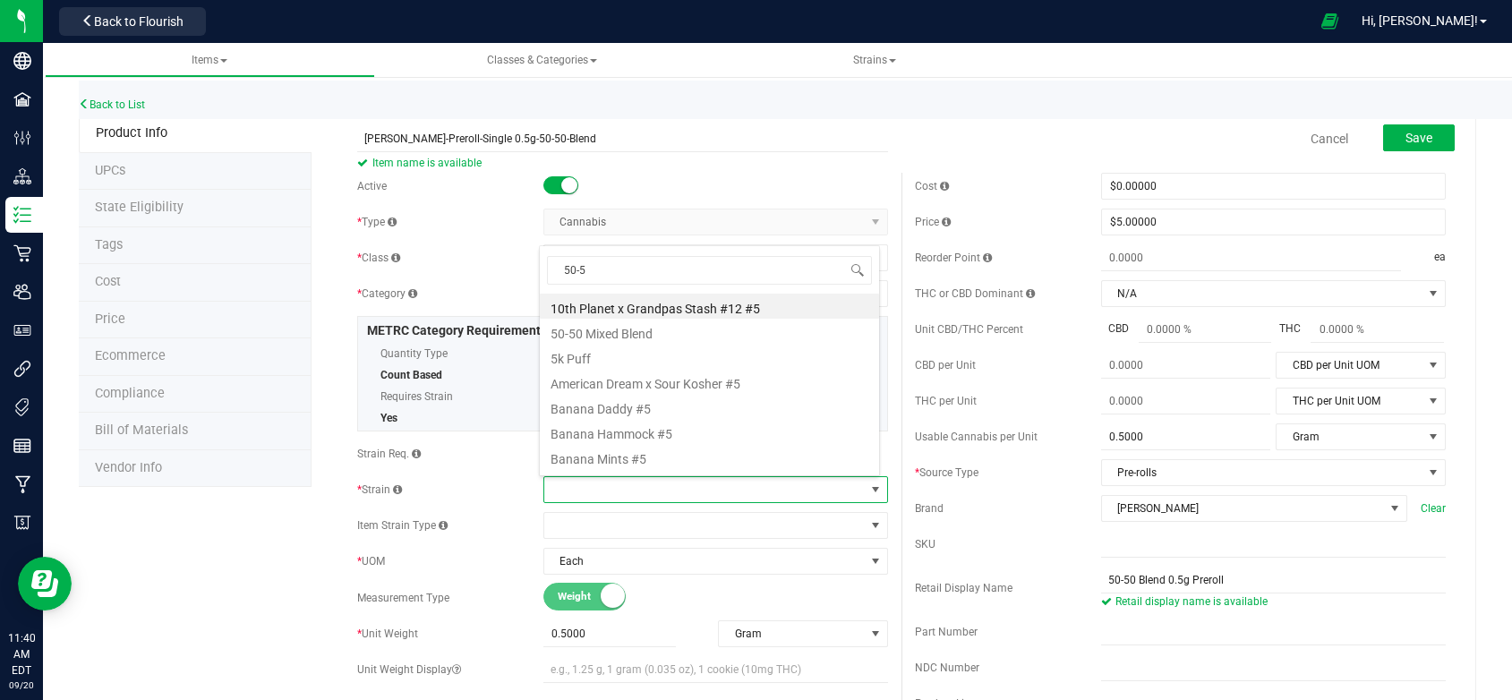
type input "50-50"
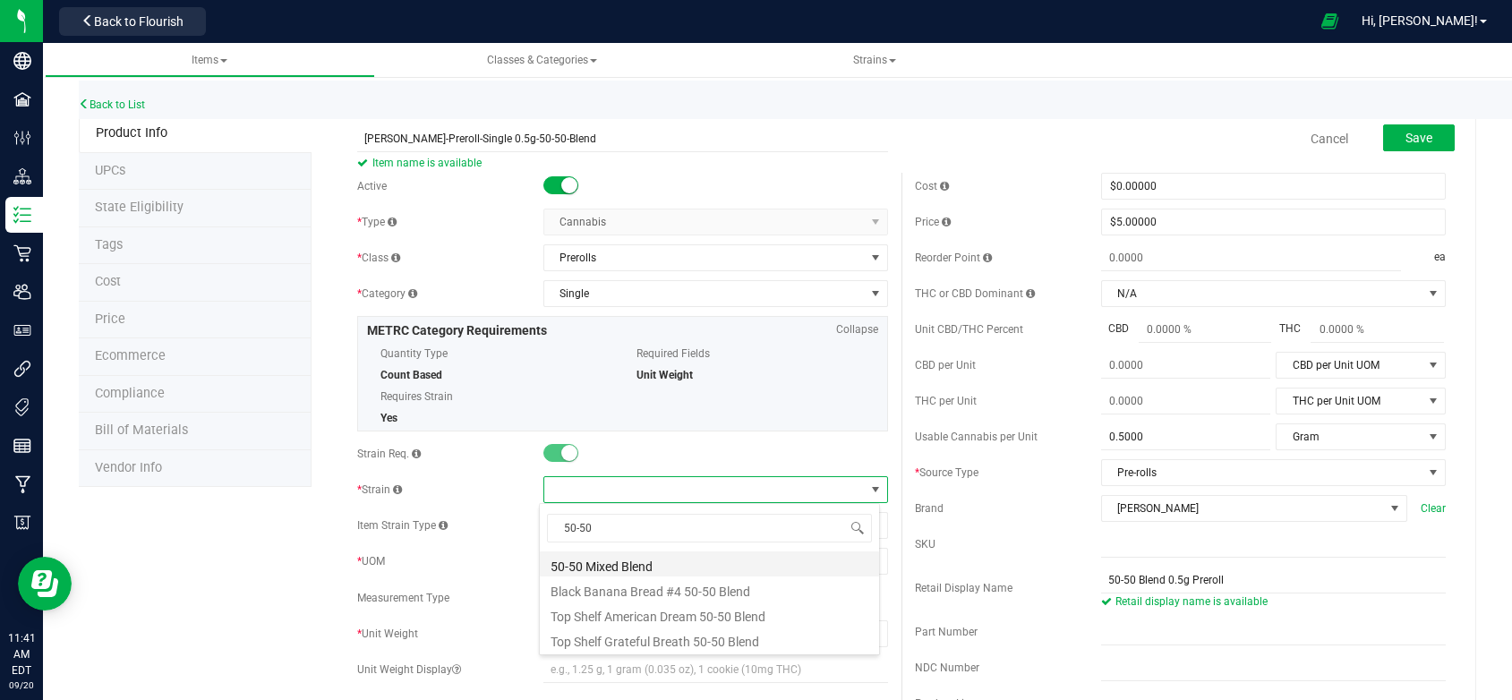
click at [572, 557] on li "50-50 Mixed Blend" at bounding box center [709, 564] width 339 height 25
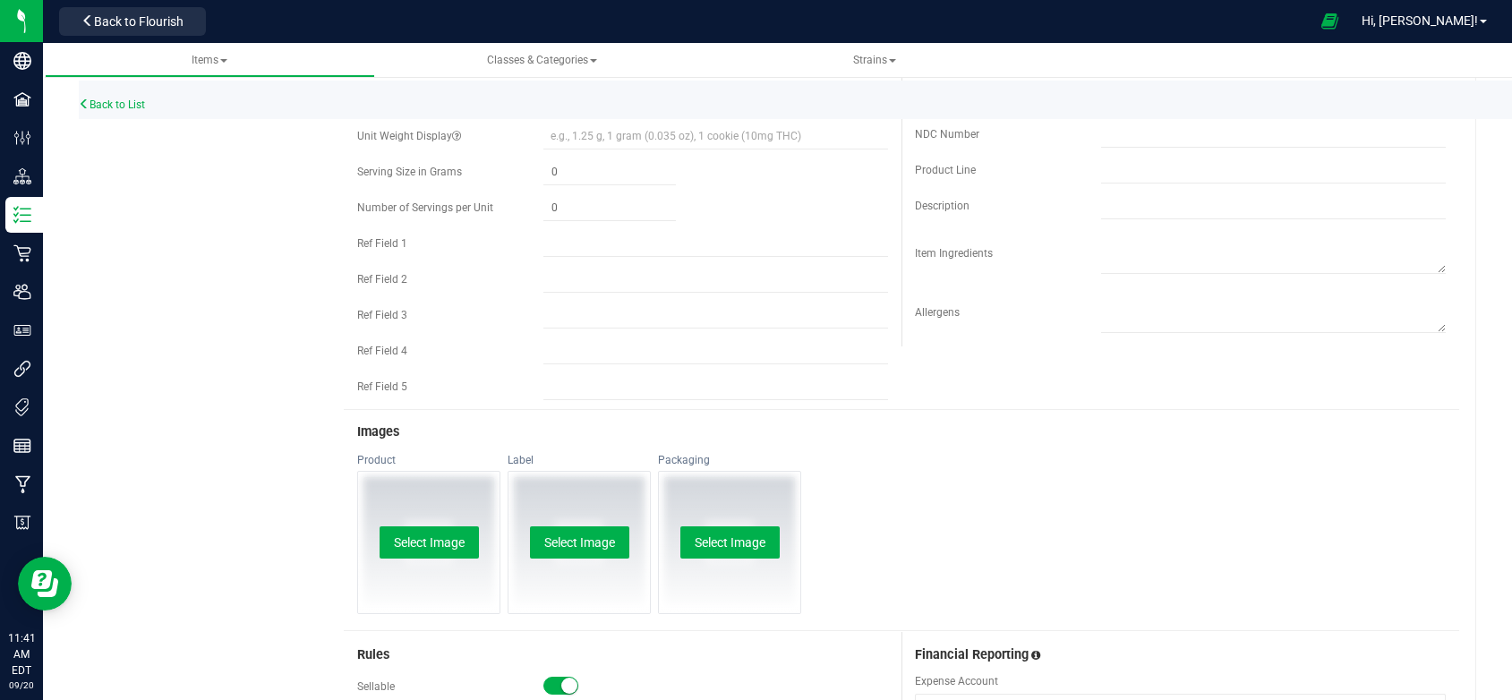
scroll to position [537, 0]
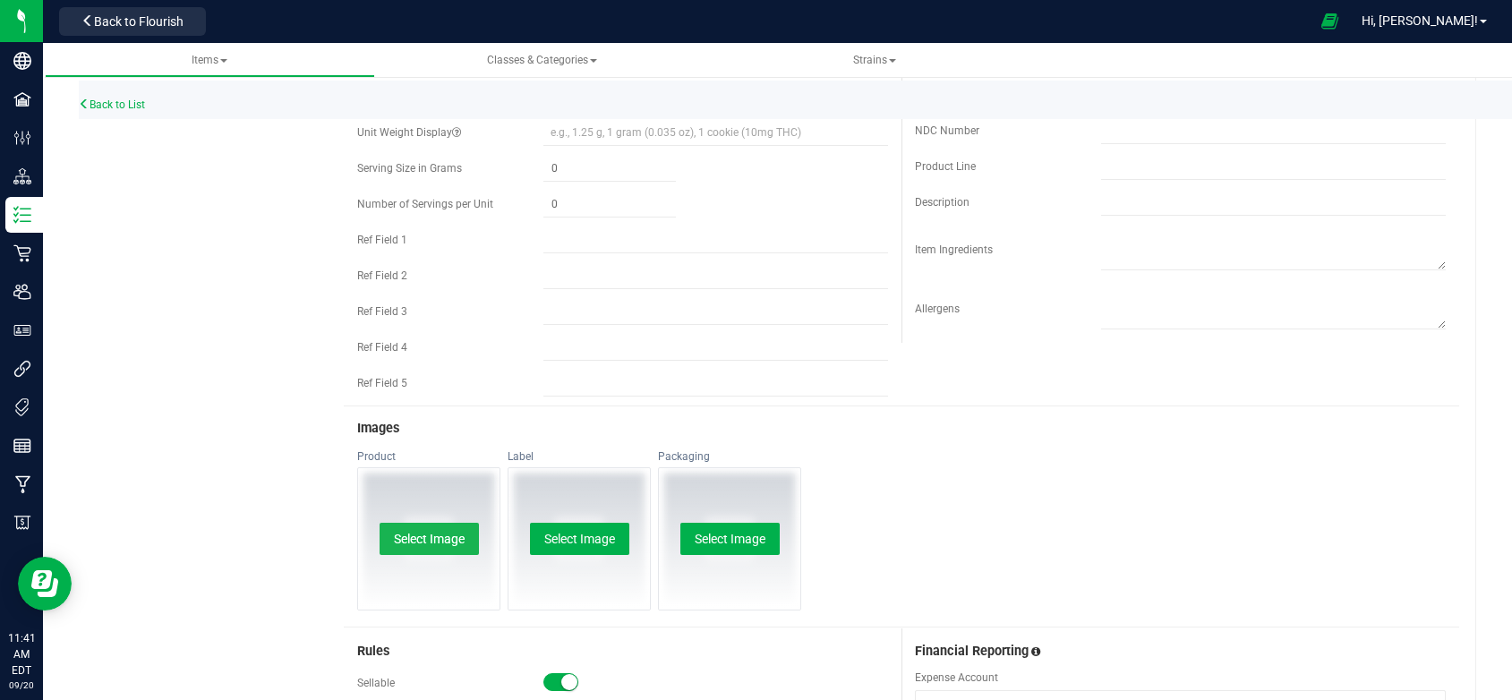
click at [458, 538] on button "Select Image" at bounding box center [429, 539] width 99 height 32
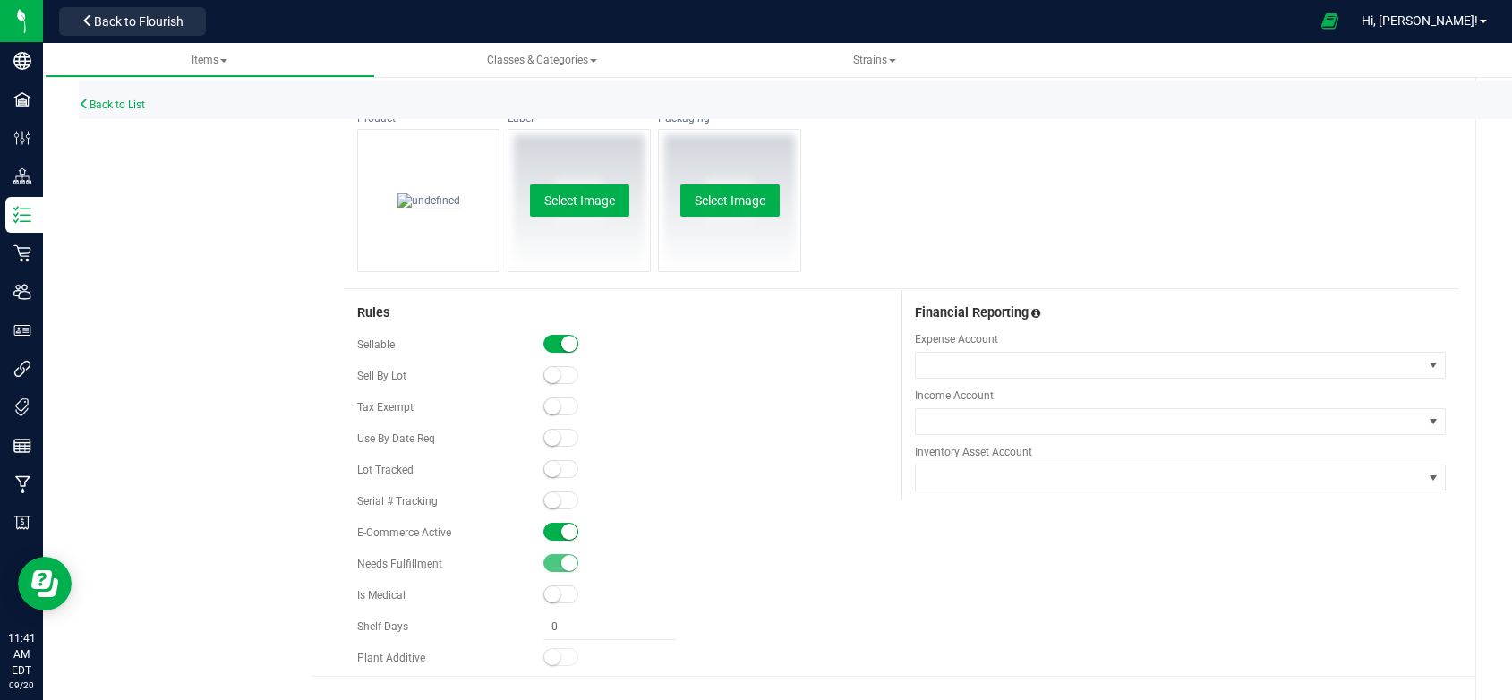
scroll to position [895, 0]
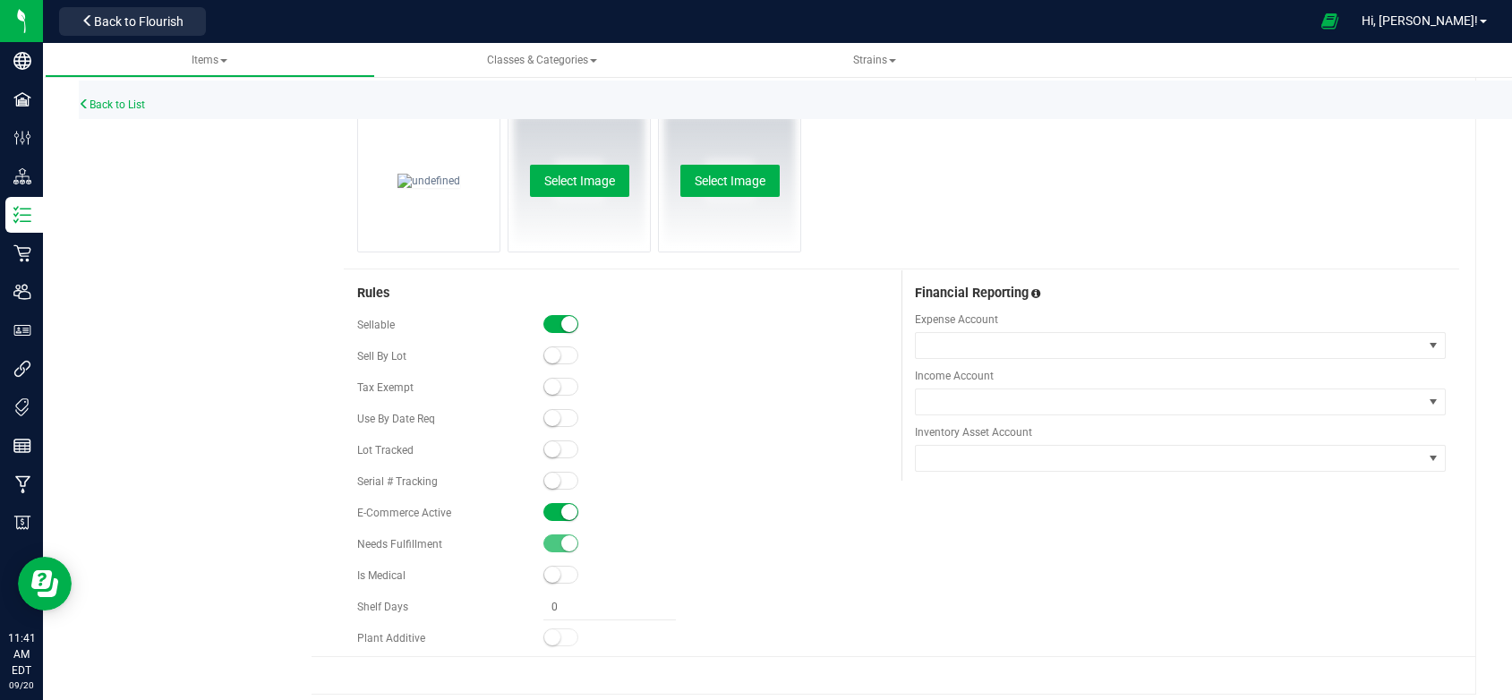
click at [544, 512] on span at bounding box center [561, 512] width 36 height 18
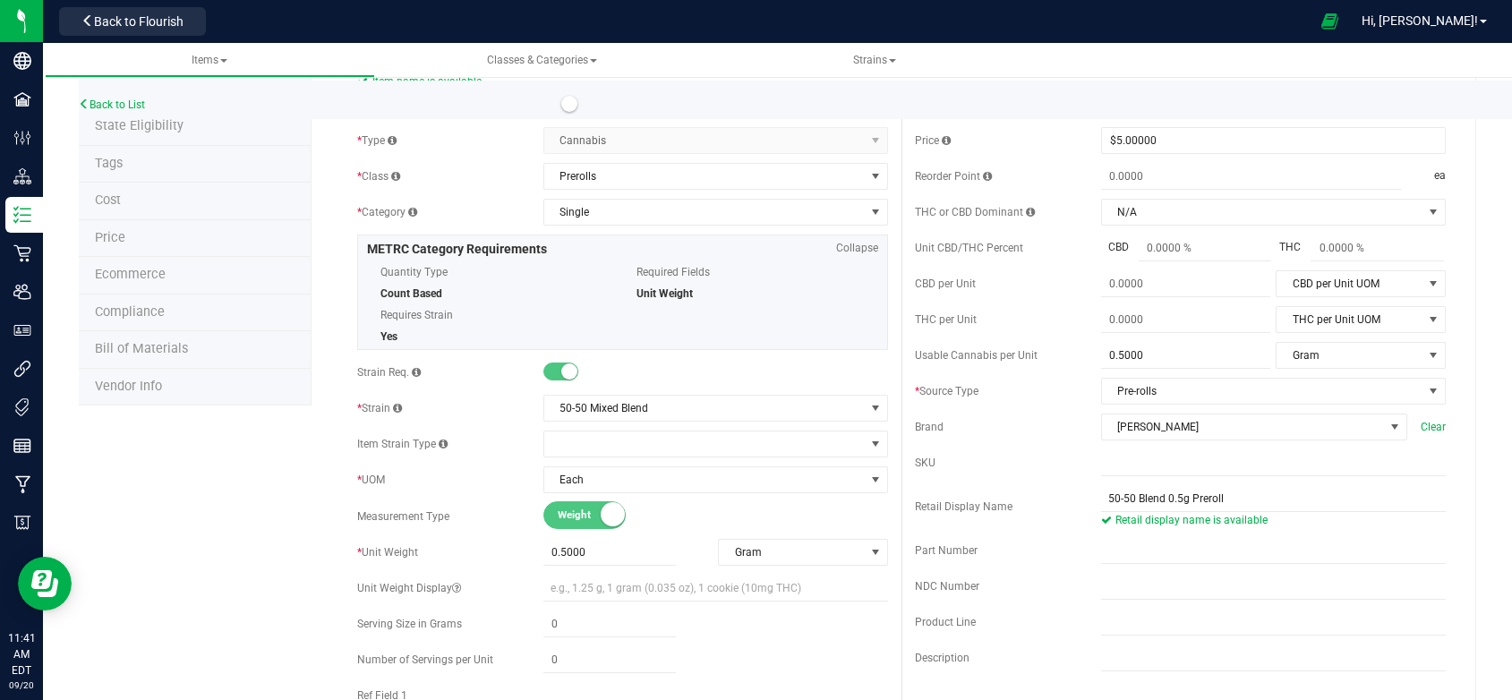
scroll to position [0, 0]
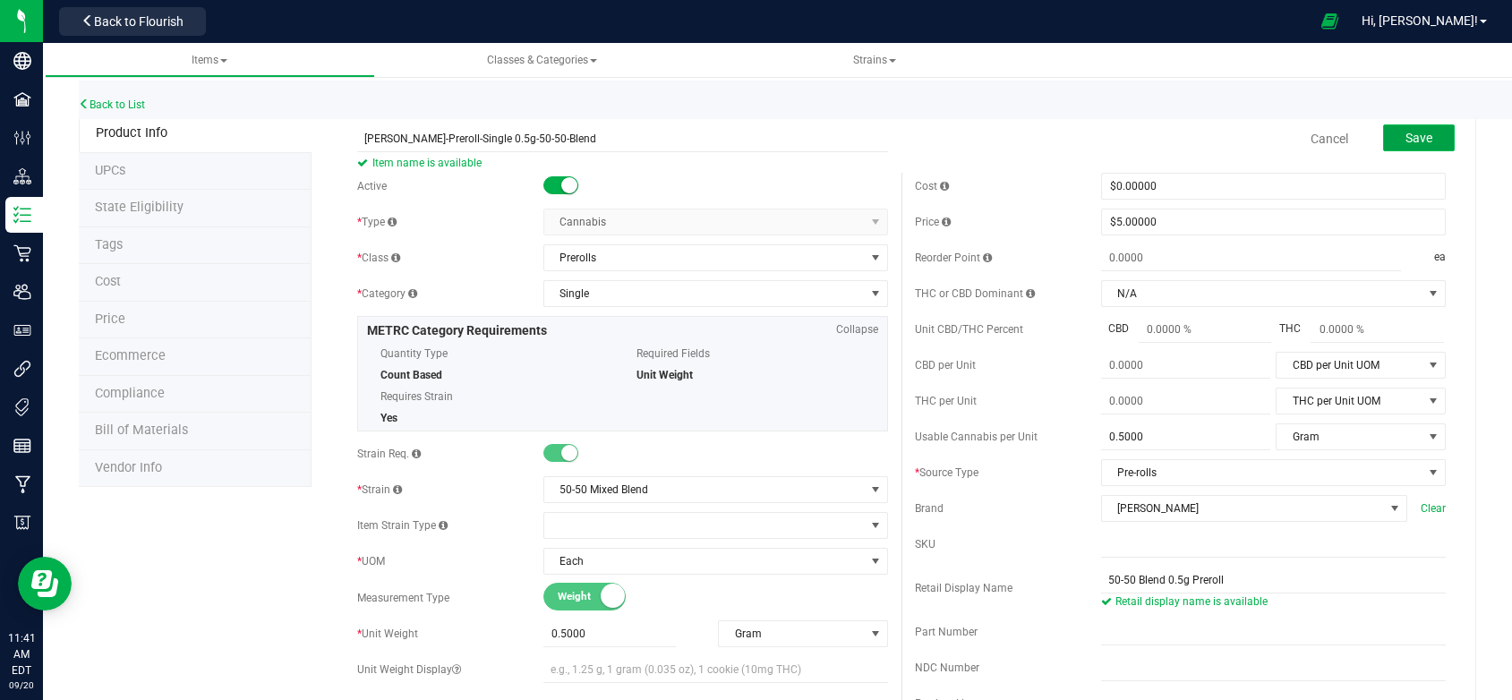
click at [1414, 141] on span "Save" at bounding box center [1419, 138] width 27 height 14
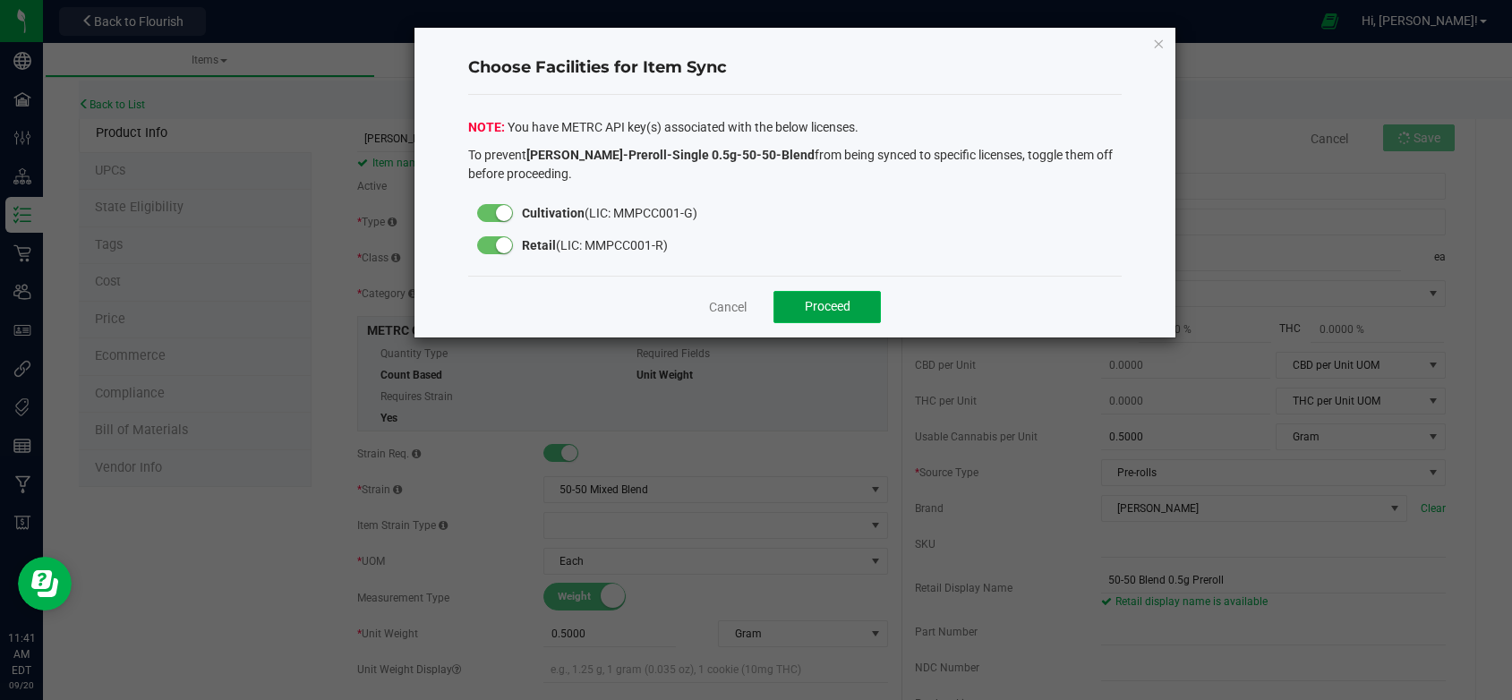
click at [849, 305] on span "Proceed" at bounding box center [828, 306] width 46 height 14
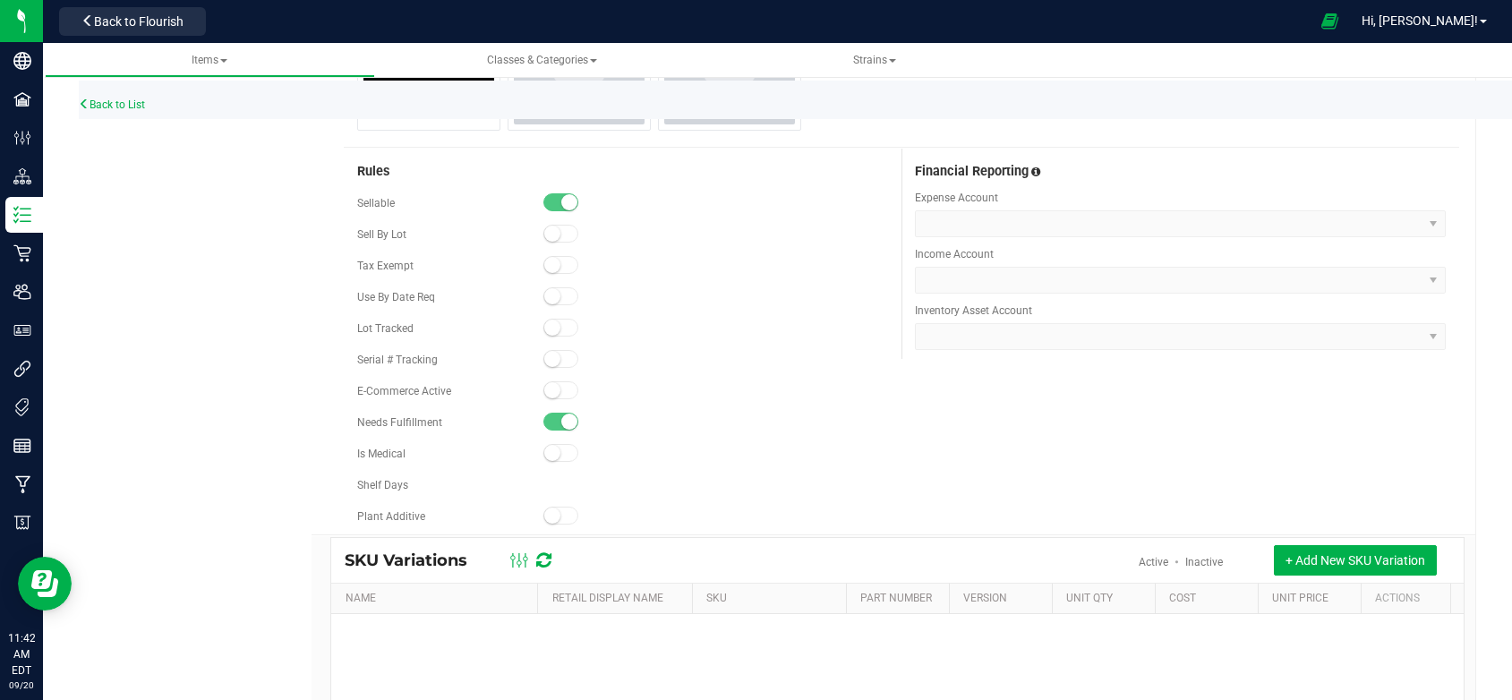
scroll to position [1166, 0]
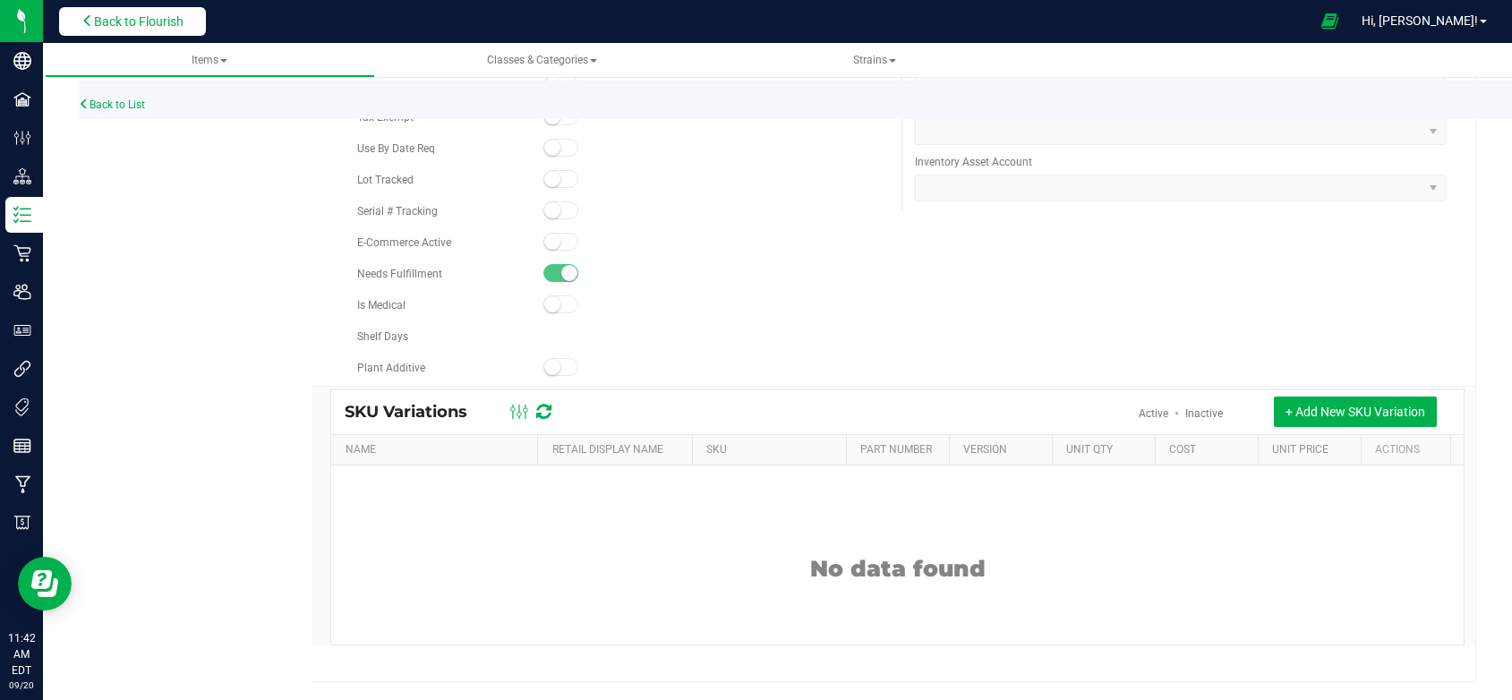
click at [128, 21] on span "Back to Flourish" at bounding box center [139, 21] width 90 height 14
